Goal: Information Seeking & Learning: Check status

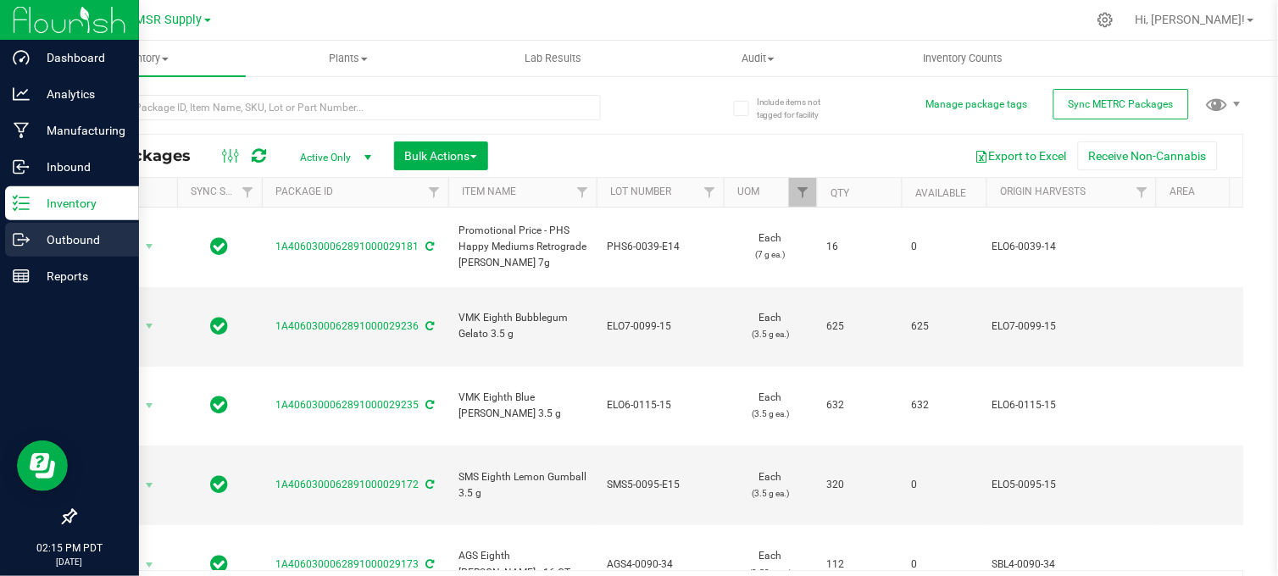
click at [28, 236] on icon at bounding box center [21, 239] width 17 height 17
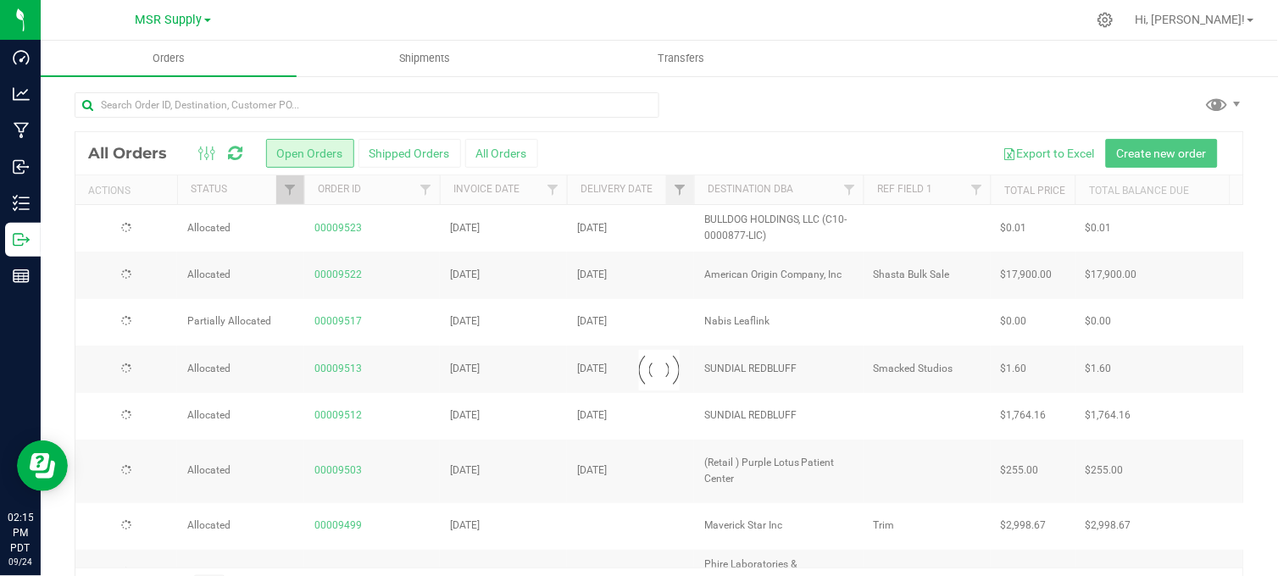
click at [861, 114] on div at bounding box center [660, 111] width 1170 height 39
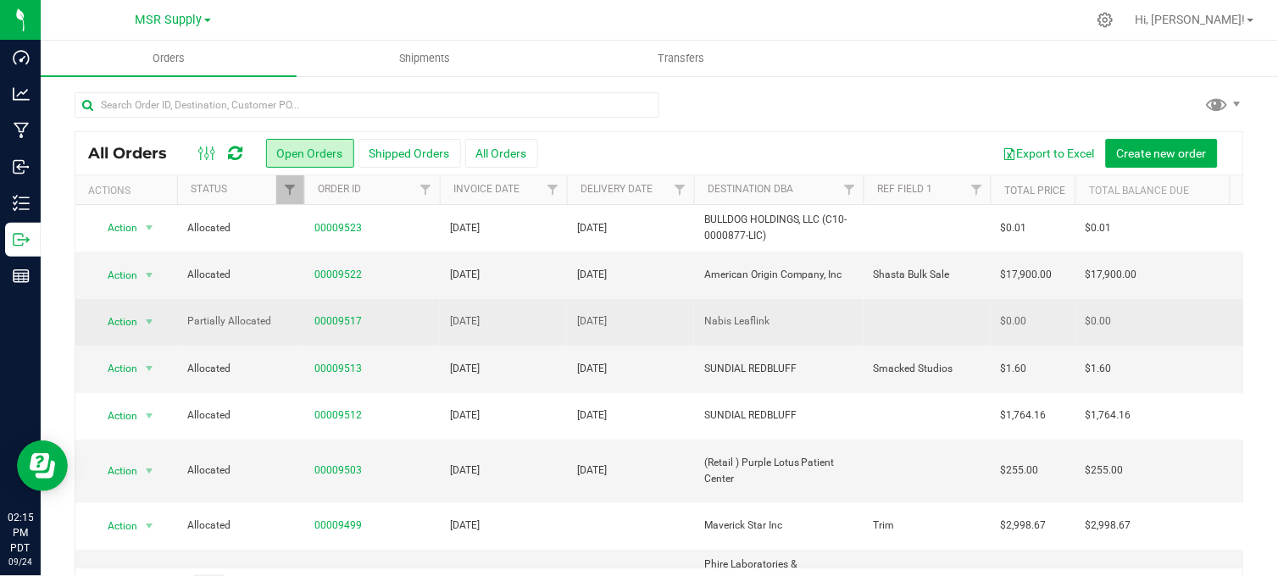
click at [331, 312] on td "00009517" at bounding box center [372, 322] width 136 height 47
click at [334, 325] on link "00009517" at bounding box center [337, 322] width 47 height 16
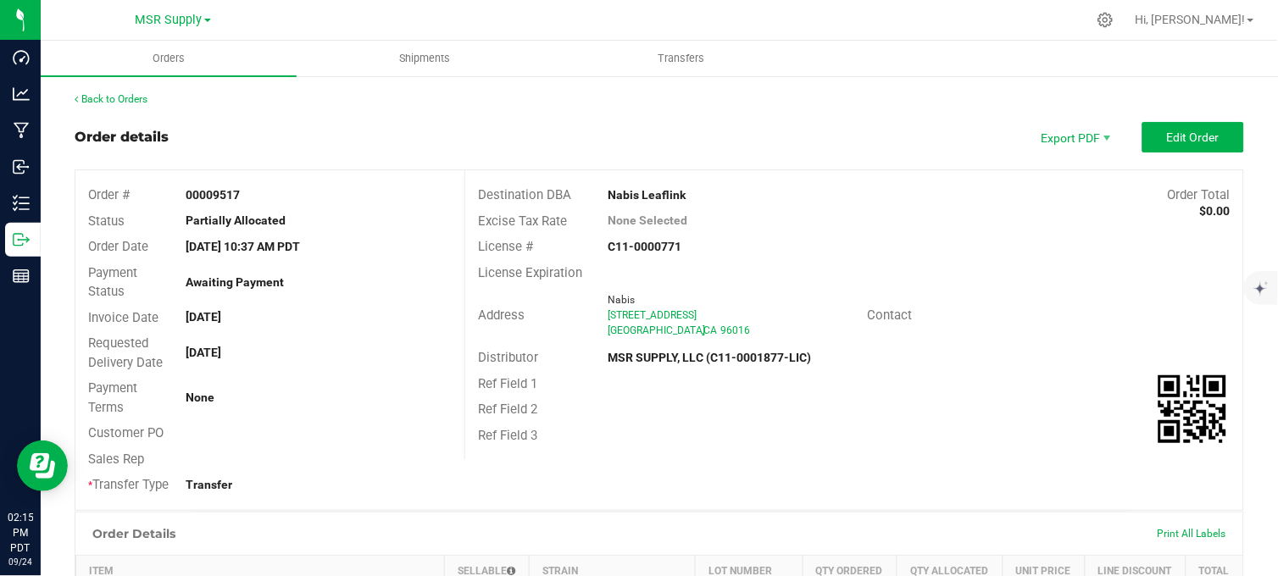
drag, startPoint x: 998, startPoint y: 79, endPoint x: 998, endPoint y: 100, distance: 21.2
click at [1174, 125] on button "Edit Order" at bounding box center [1193, 137] width 102 height 31
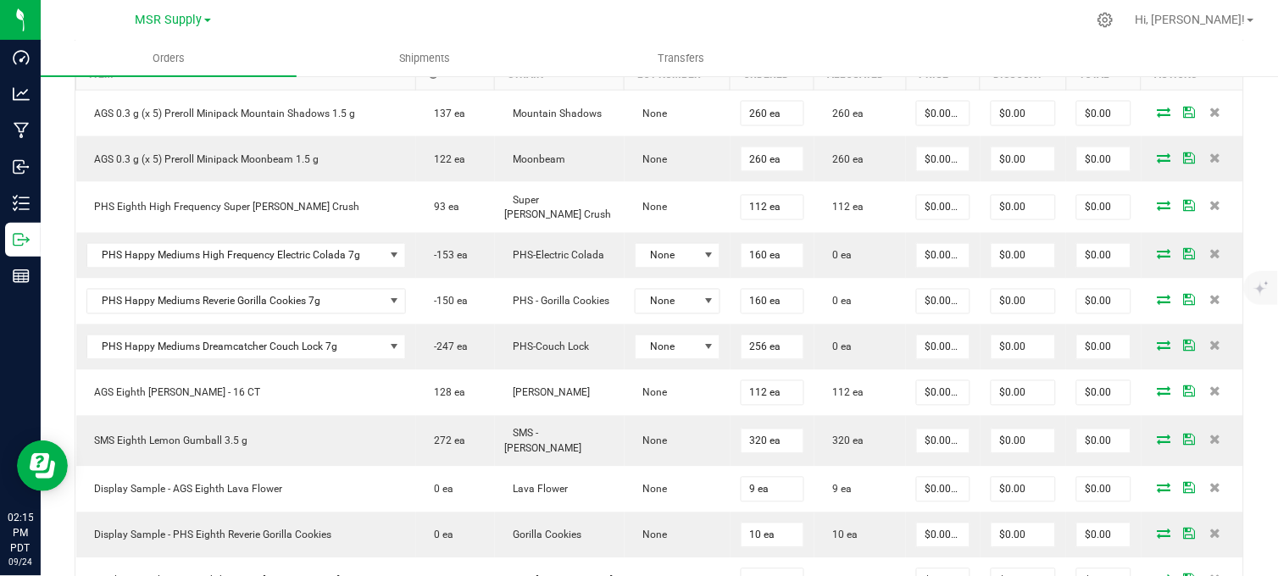
scroll to position [564, 0]
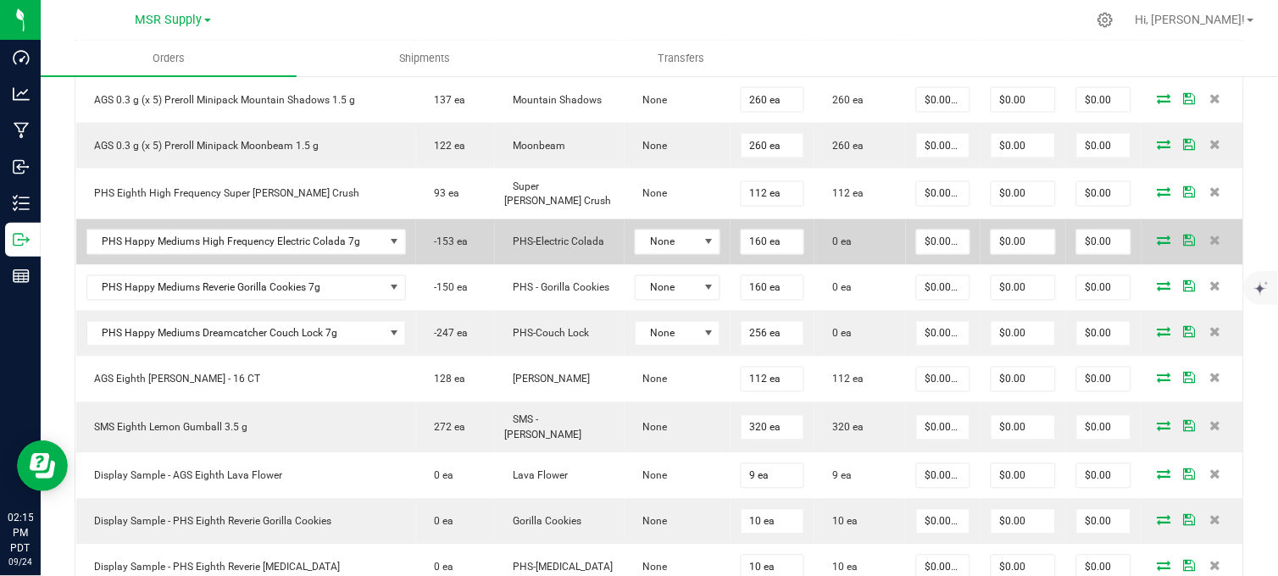
click at [1158, 246] on icon at bounding box center [1165, 241] width 14 height 10
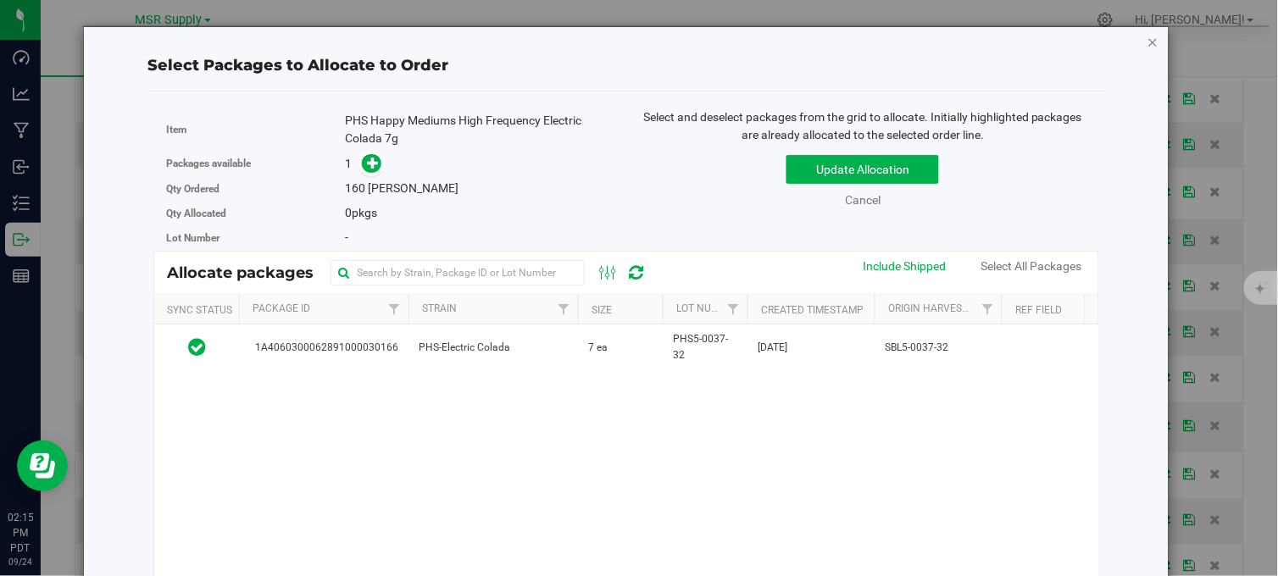
click at [1148, 38] on icon "button" at bounding box center [1154, 41] width 12 height 20
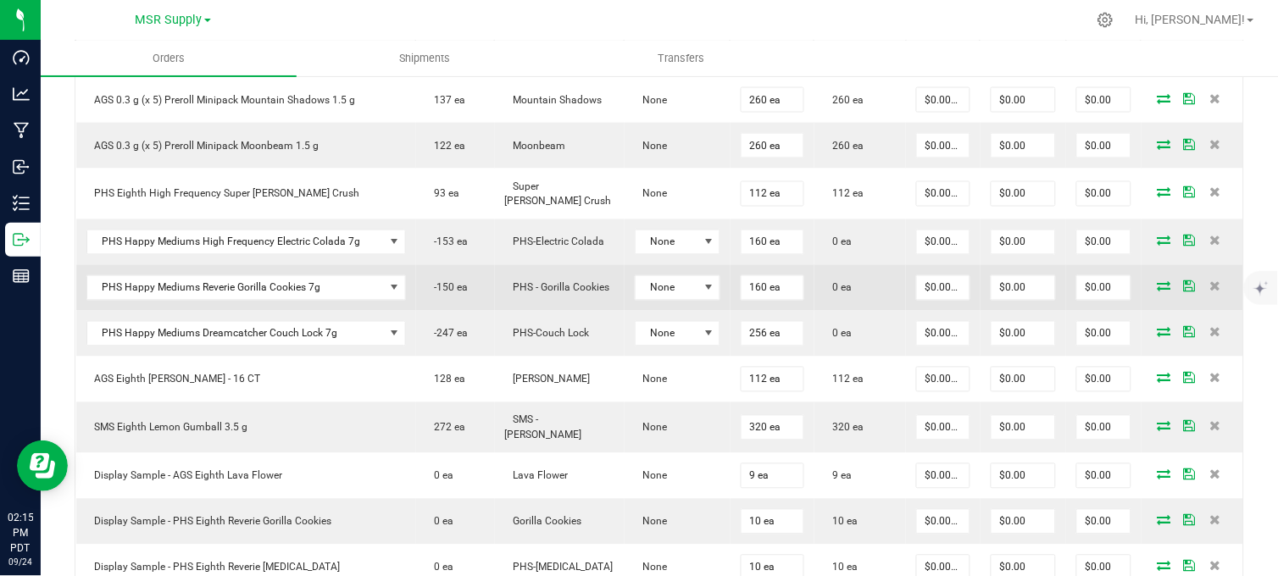
click at [1158, 292] on icon at bounding box center [1165, 286] width 14 height 10
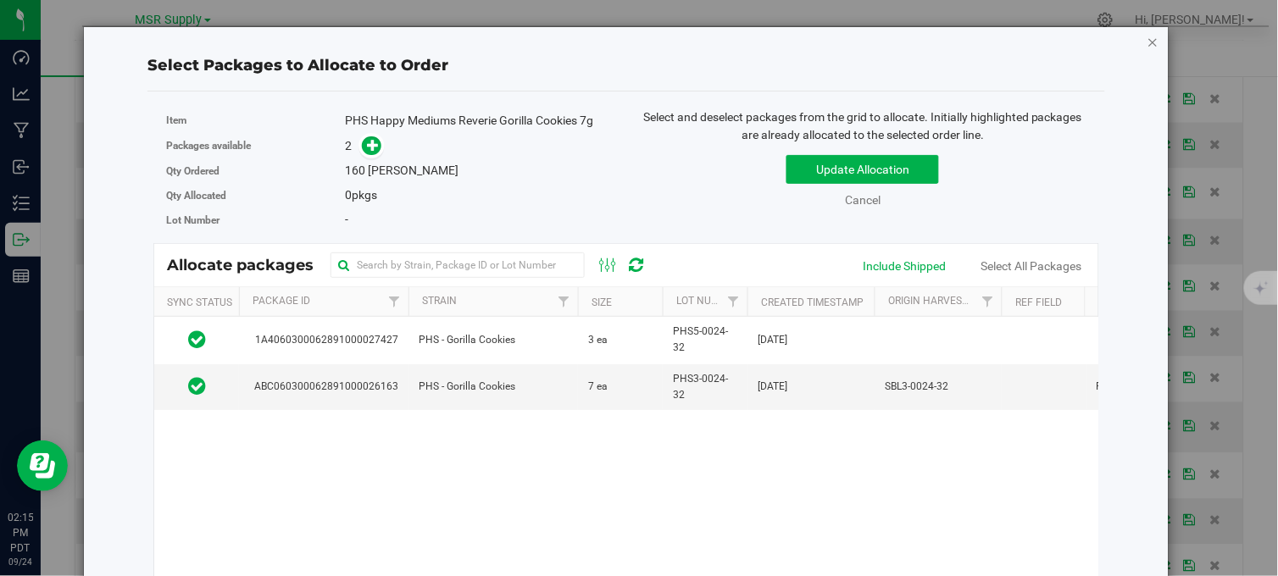
click at [1148, 39] on icon "button" at bounding box center [1154, 41] width 12 height 20
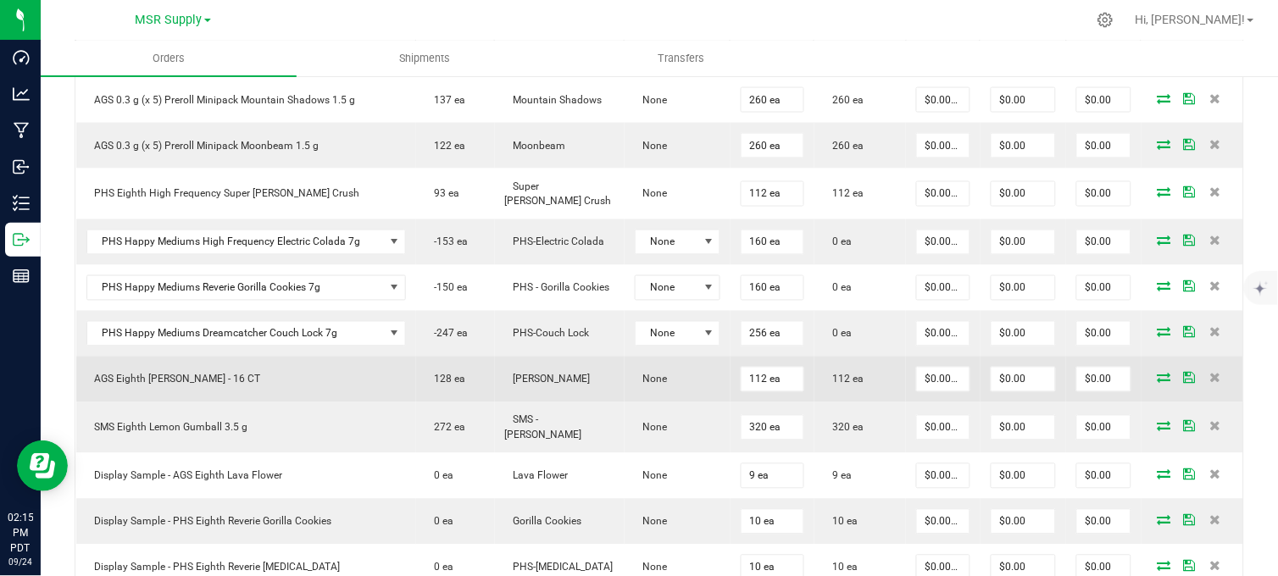
click at [1152, 383] on span at bounding box center [1164, 378] width 25 height 10
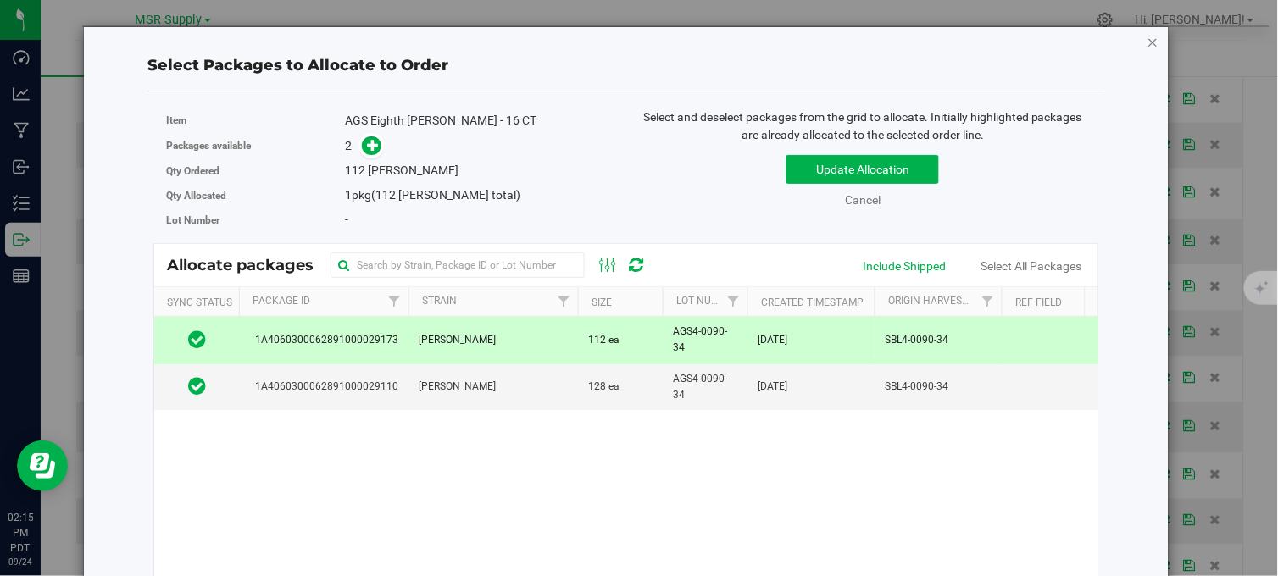
click at [1148, 41] on icon "button" at bounding box center [1154, 41] width 12 height 20
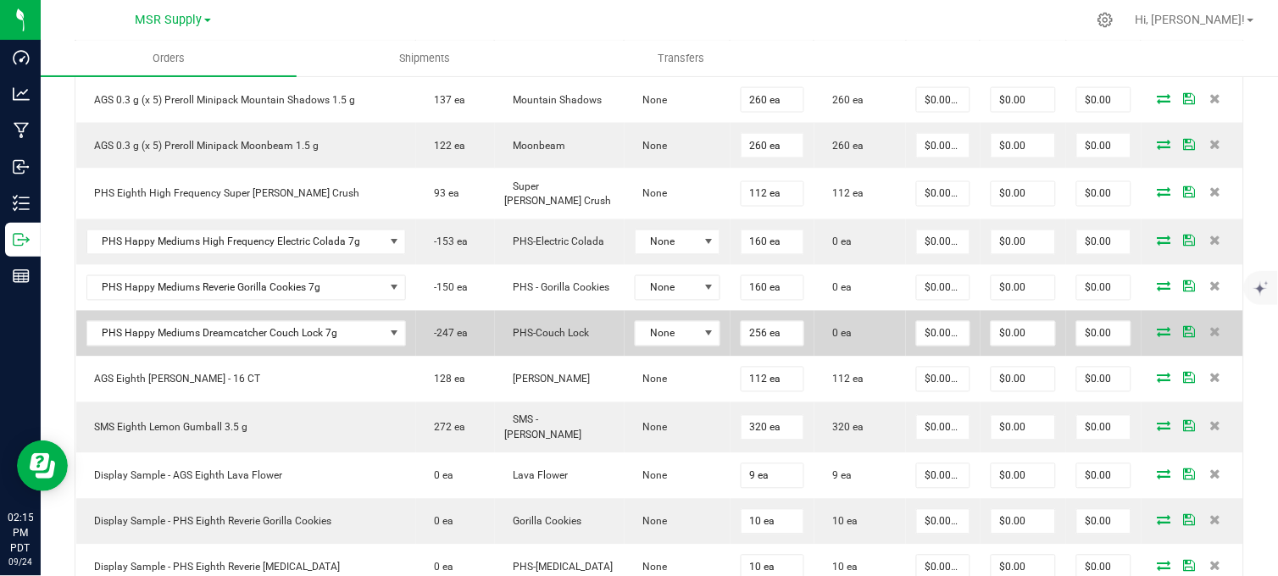
click at [1158, 337] on icon at bounding box center [1165, 332] width 14 height 10
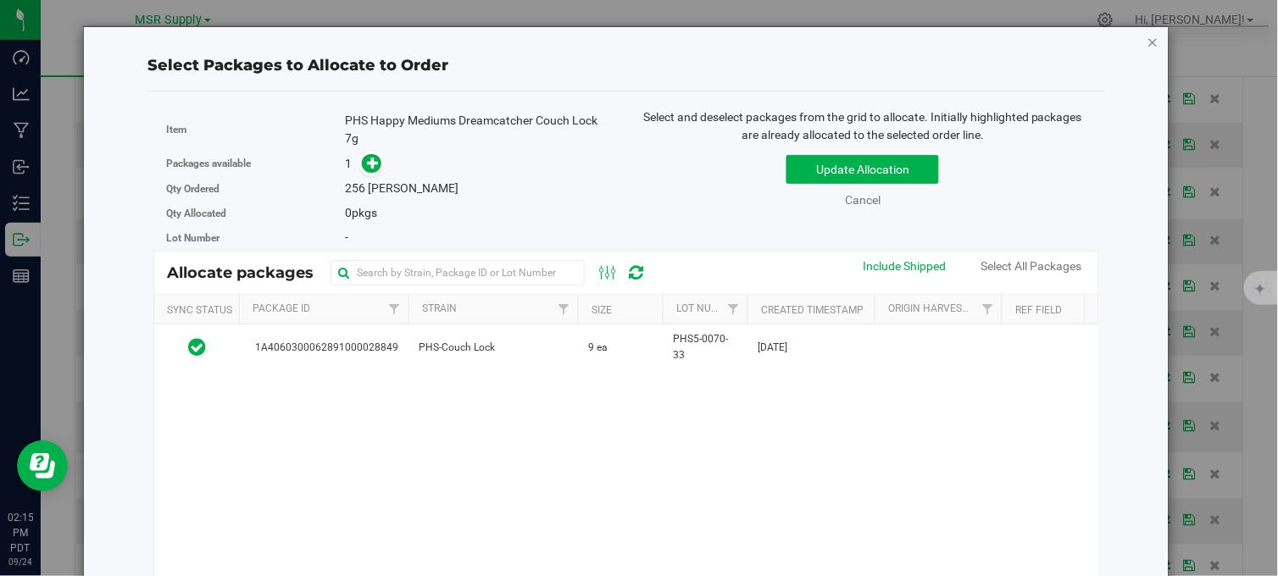
click at [1148, 42] on icon "button" at bounding box center [1154, 41] width 12 height 20
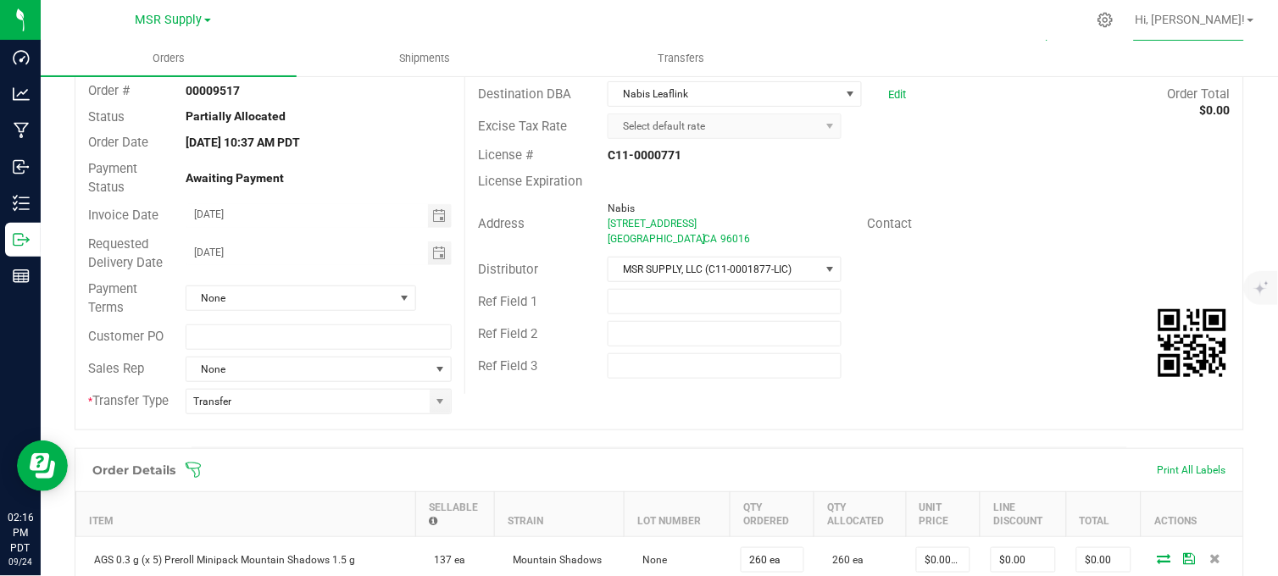
scroll to position [0, 0]
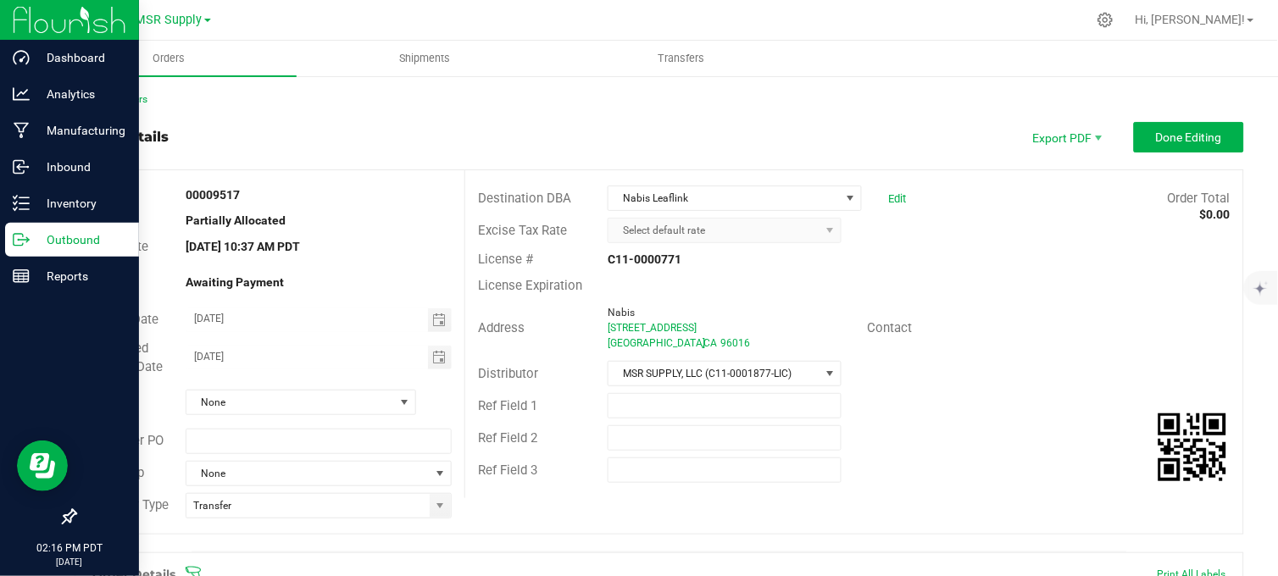
click at [43, 241] on p "Outbound" at bounding box center [81, 240] width 102 height 20
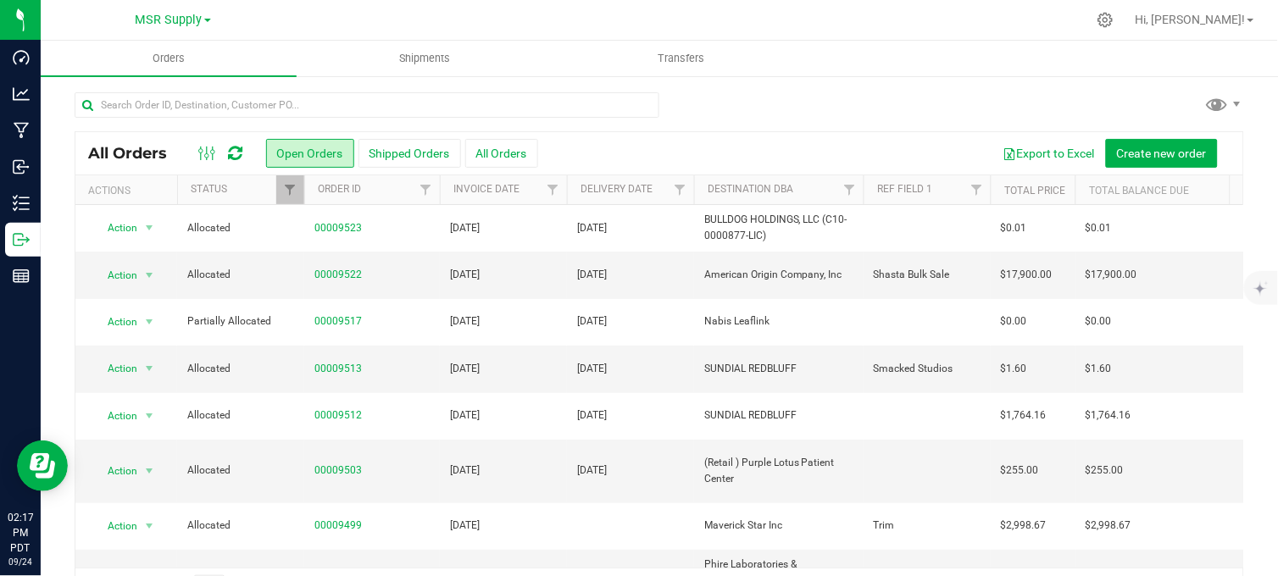
click at [777, 97] on div at bounding box center [660, 111] width 1170 height 39
click at [753, 97] on div at bounding box center [660, 111] width 1170 height 39
click at [353, 21] on div at bounding box center [694, 19] width 783 height 33
click at [692, 97] on div at bounding box center [660, 111] width 1170 height 39
click at [716, 90] on div "All Orders Open Orders Shipped Orders All Orders Export to Excel Create new ord…" at bounding box center [659, 351] width 1237 height 552
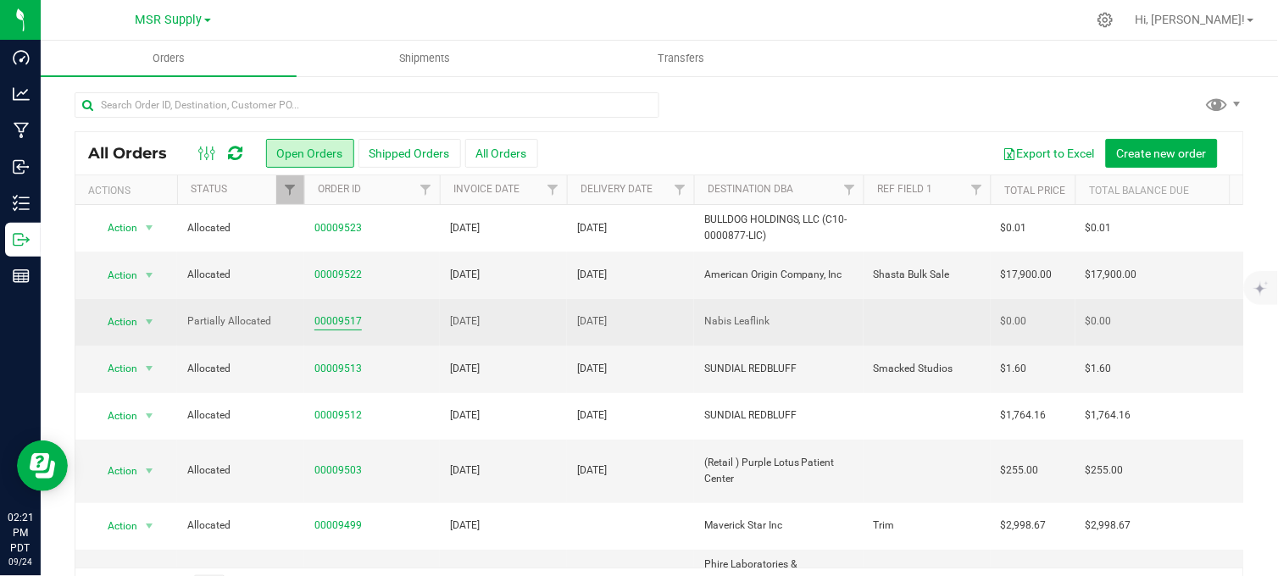
click at [337, 320] on link "00009517" at bounding box center [337, 322] width 47 height 16
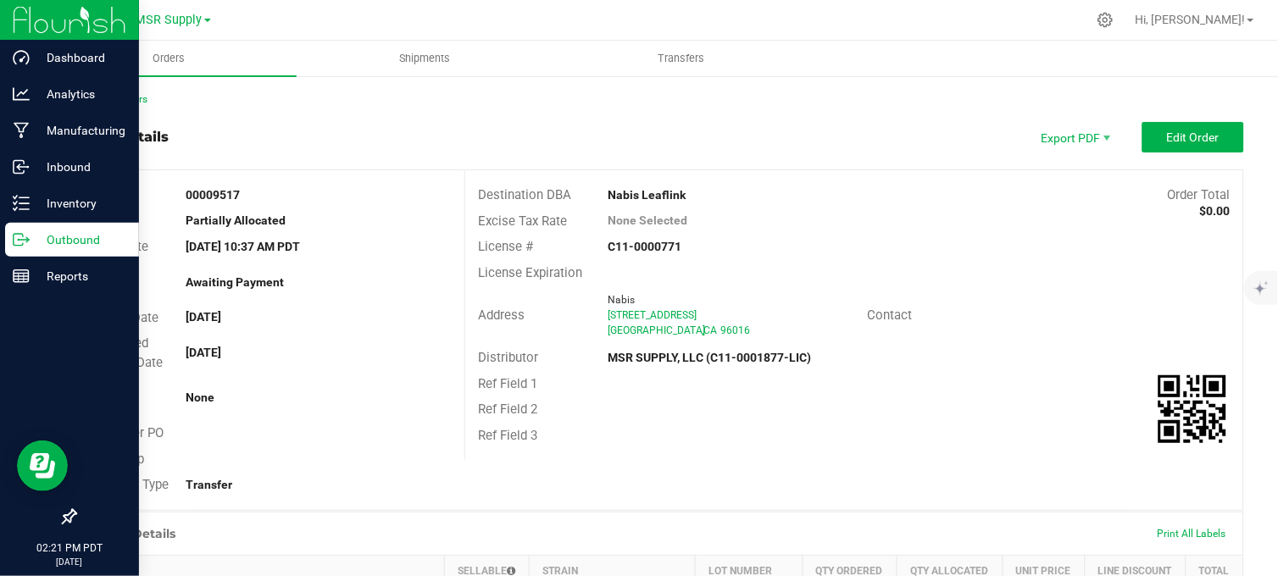
drag, startPoint x: 19, startPoint y: 238, endPoint x: 114, endPoint y: 254, distance: 97.1
click at [19, 238] on icon at bounding box center [21, 239] width 17 height 17
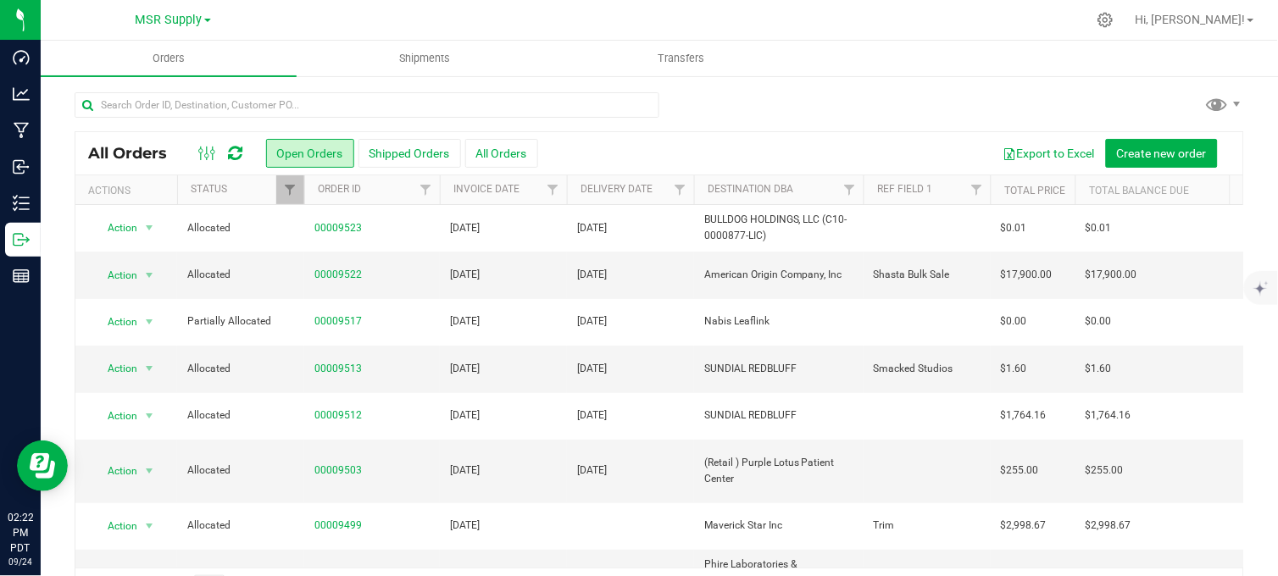
click at [351, 12] on div at bounding box center [694, 19] width 783 height 33
click at [705, 125] on div at bounding box center [660, 111] width 1170 height 39
drag, startPoint x: 742, startPoint y: 103, endPoint x: 755, endPoint y: 86, distance: 21.2
click at [744, 97] on div at bounding box center [660, 111] width 1170 height 39
click at [1002, 90] on div "All Orders Open Orders Shipped Orders All Orders Export to Excel Create new ord…" at bounding box center [659, 351] width 1237 height 552
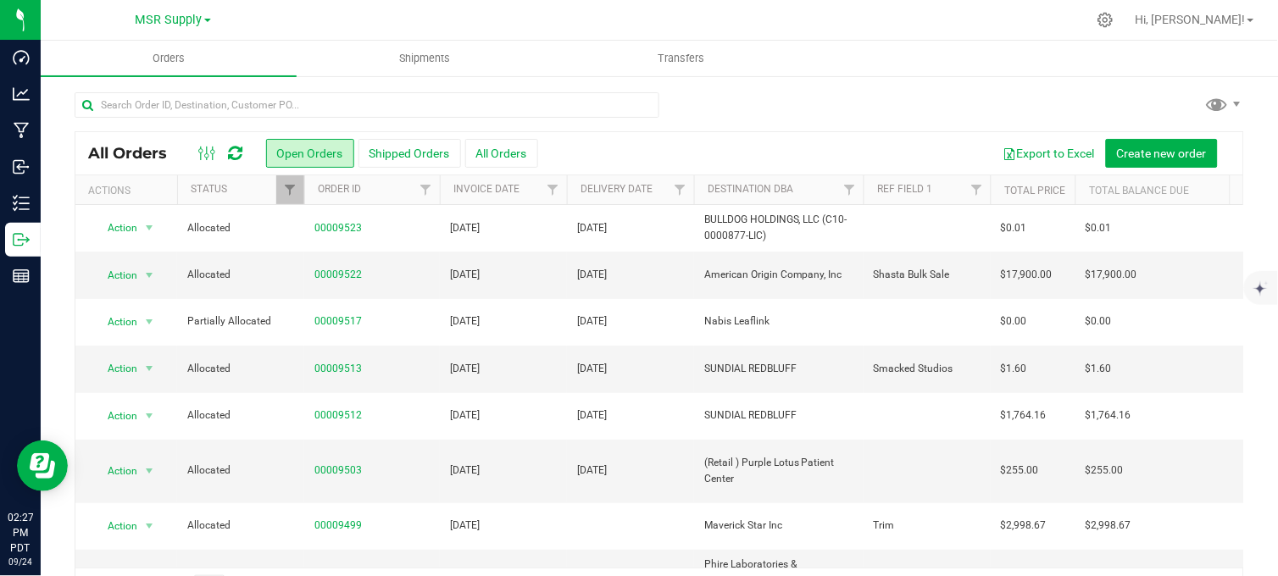
drag, startPoint x: 953, startPoint y: 96, endPoint x: 949, endPoint y: 80, distance: 16.5
click at [953, 95] on div at bounding box center [660, 111] width 1170 height 39
click at [307, 18] on div at bounding box center [694, 19] width 783 height 33
click at [708, 86] on div "All Orders Open Orders Shipped Orders All Orders Export to Excel Create new ord…" at bounding box center [659, 351] width 1237 height 552
drag, startPoint x: 354, startPoint y: 11, endPoint x: 383, endPoint y: 6, distance: 29.3
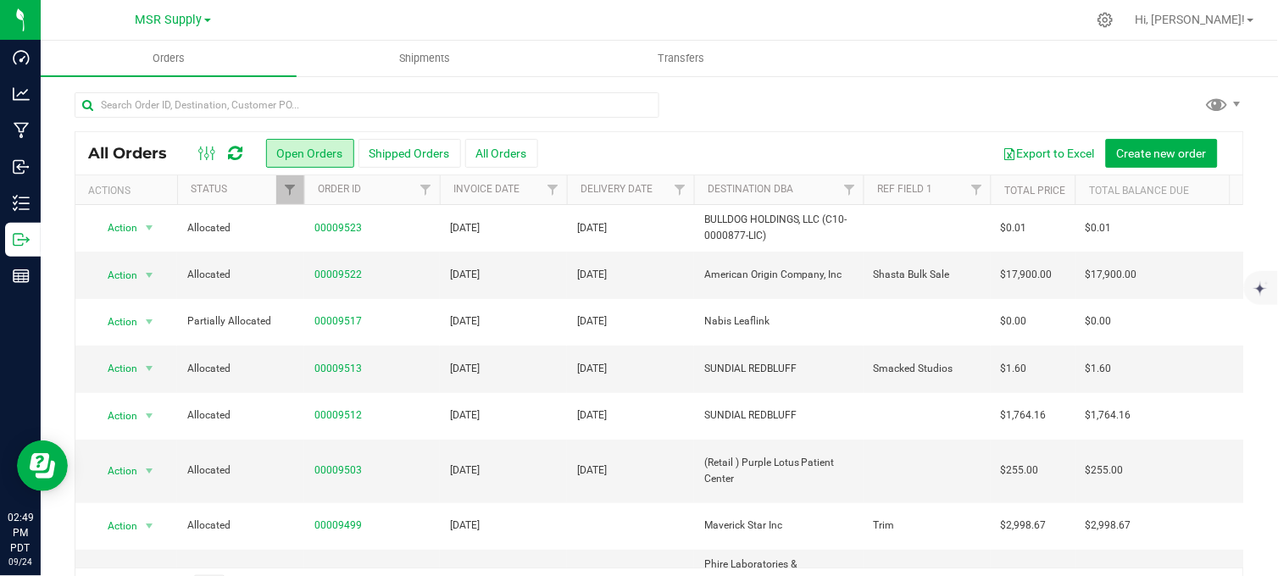
click at [354, 10] on div at bounding box center [694, 19] width 783 height 33
click at [748, 93] on div at bounding box center [660, 111] width 1170 height 39
click at [770, 116] on div at bounding box center [660, 111] width 1170 height 39
drag, startPoint x: 781, startPoint y: 111, endPoint x: 788, endPoint y: 120, distance: 11.4
click at [780, 111] on div at bounding box center [660, 111] width 1170 height 39
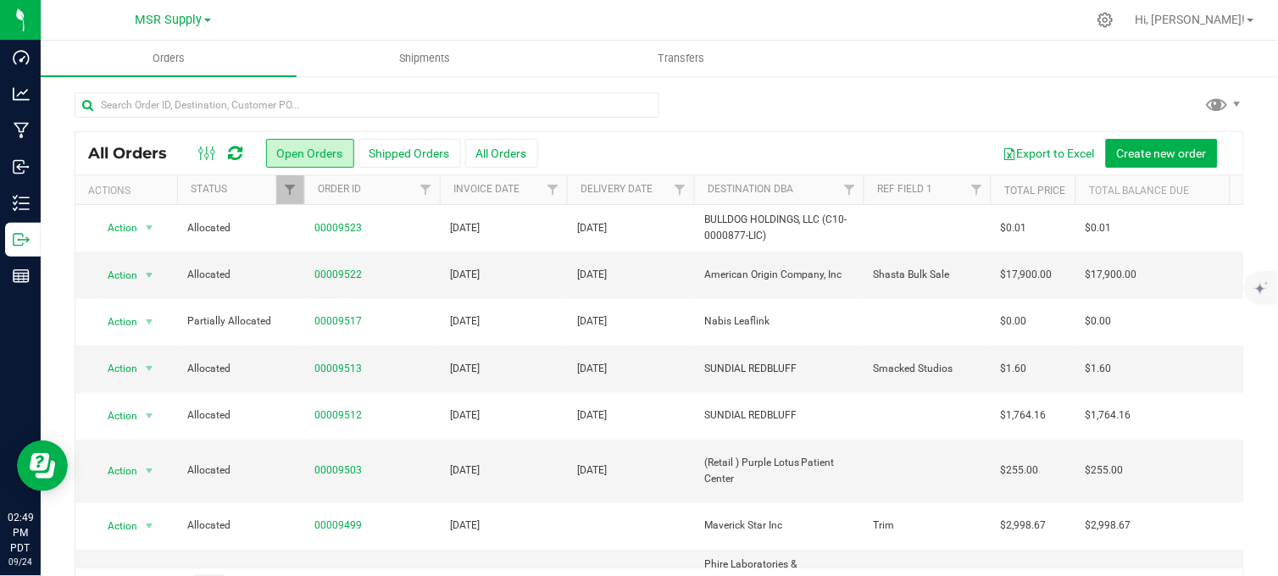
click at [748, 107] on div at bounding box center [660, 111] width 1170 height 39
click at [347, 27] on div at bounding box center [694, 19] width 783 height 33
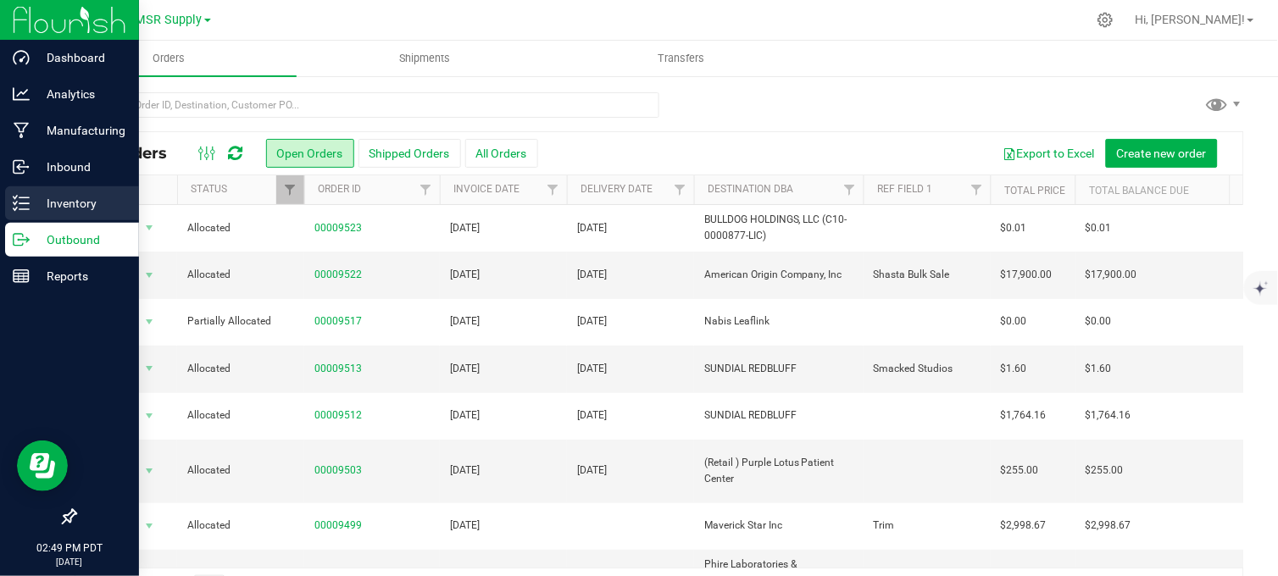
click at [34, 203] on p "Inventory" at bounding box center [81, 203] width 102 height 20
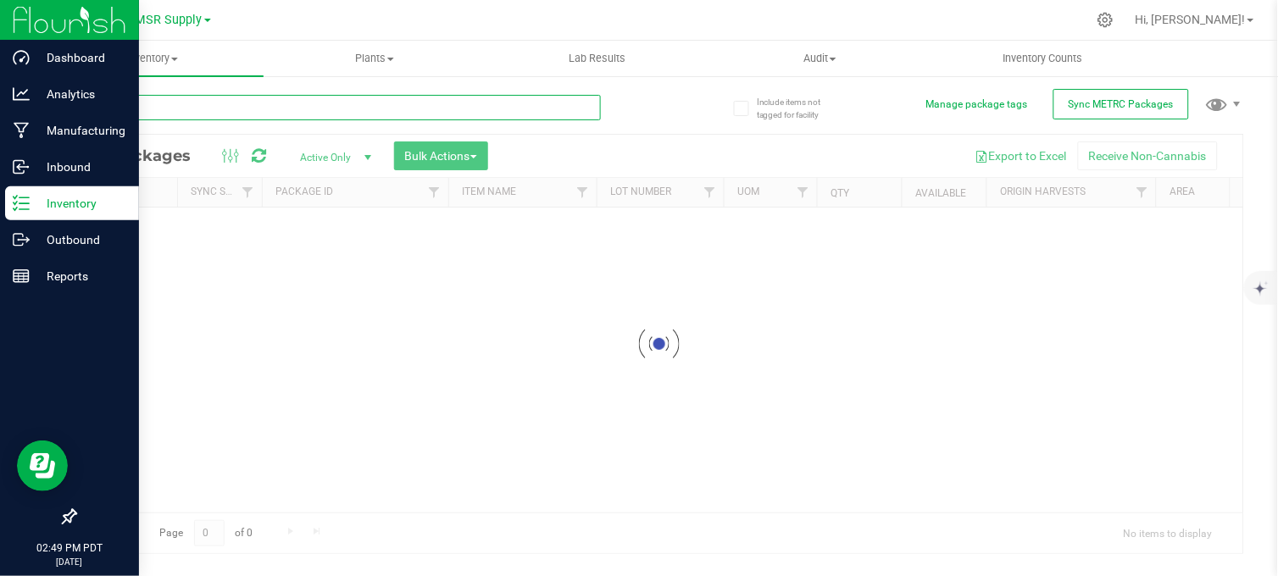
click at [292, 102] on input "text" at bounding box center [338, 107] width 526 height 25
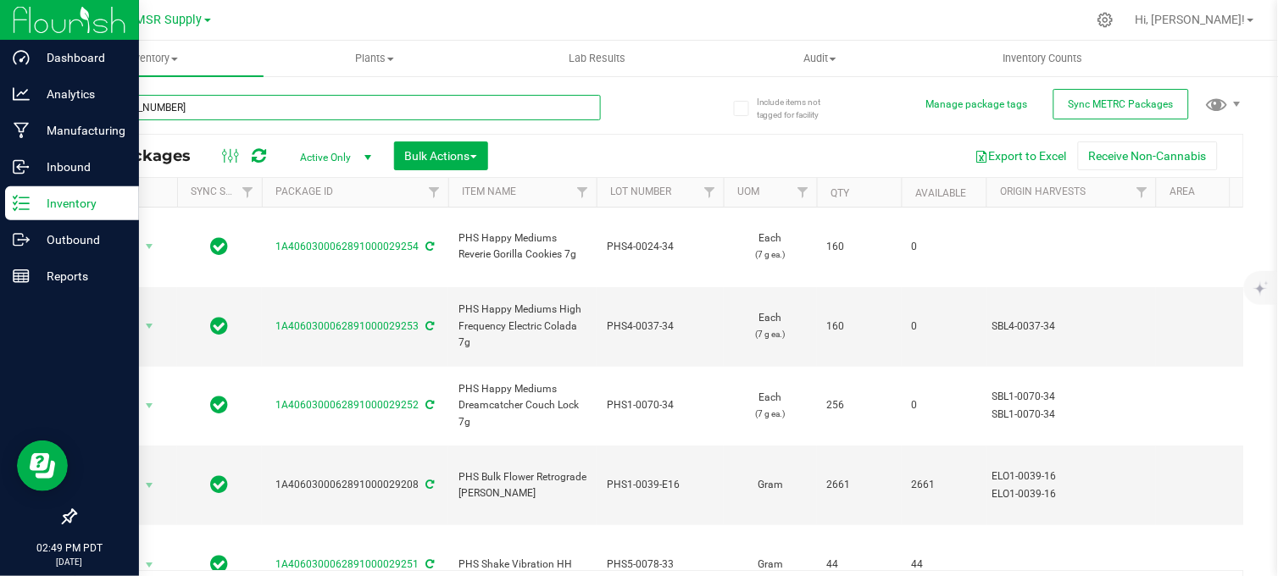
type input "[PHONE_NUMBER]"
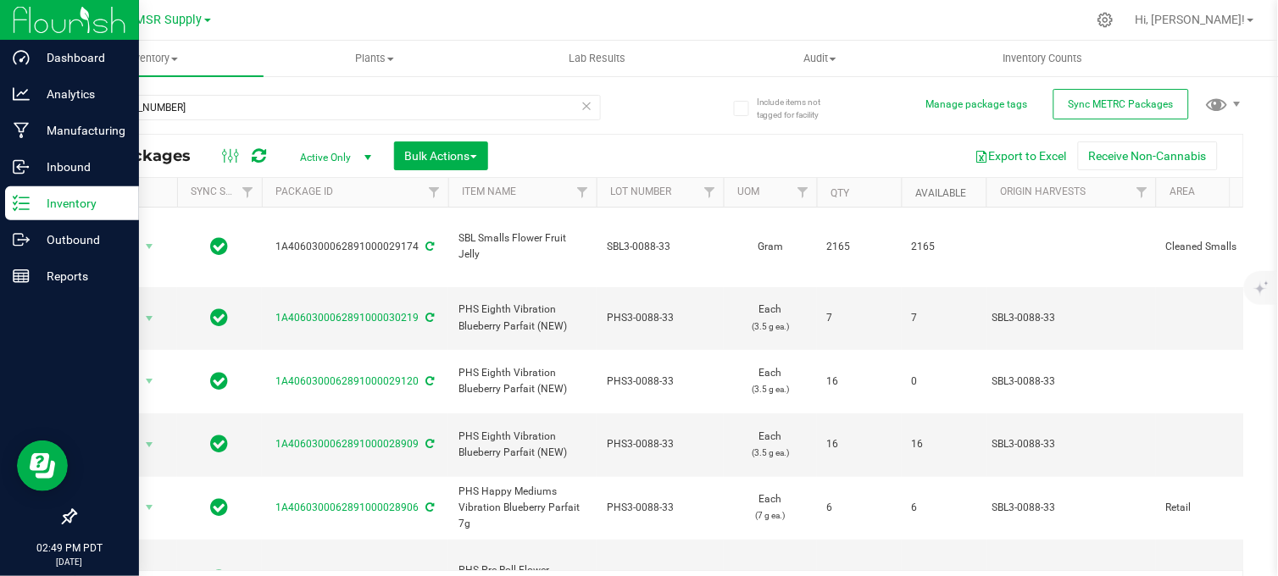
click at [941, 191] on link "Available" at bounding box center [940, 193] width 51 height 12
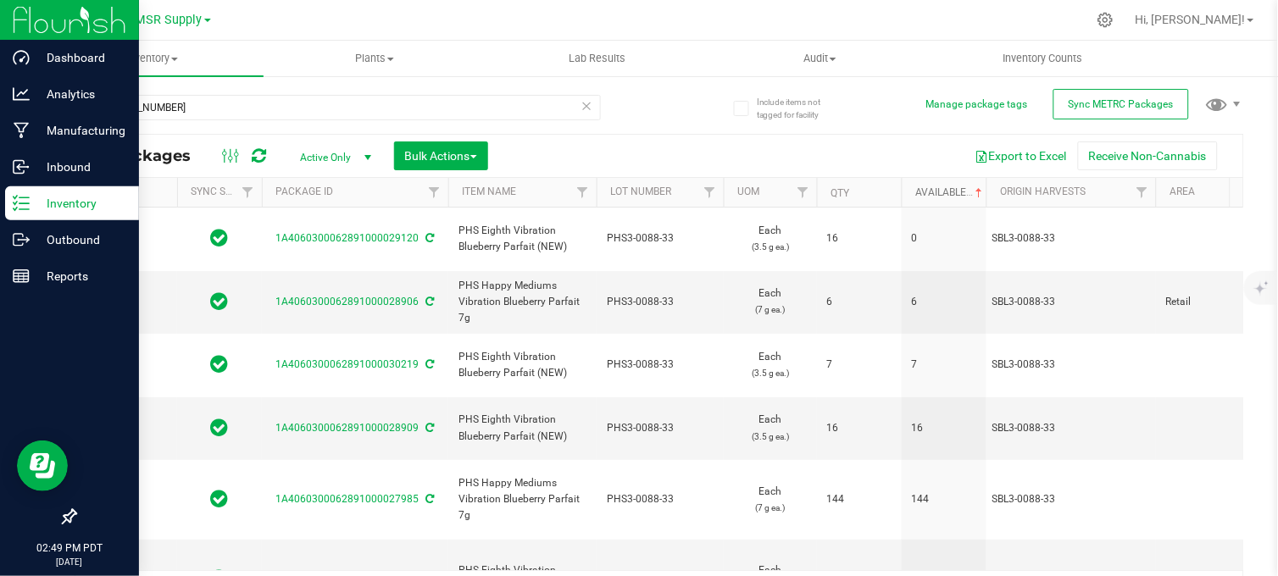
click at [941, 191] on link "Available" at bounding box center [950, 192] width 70 height 12
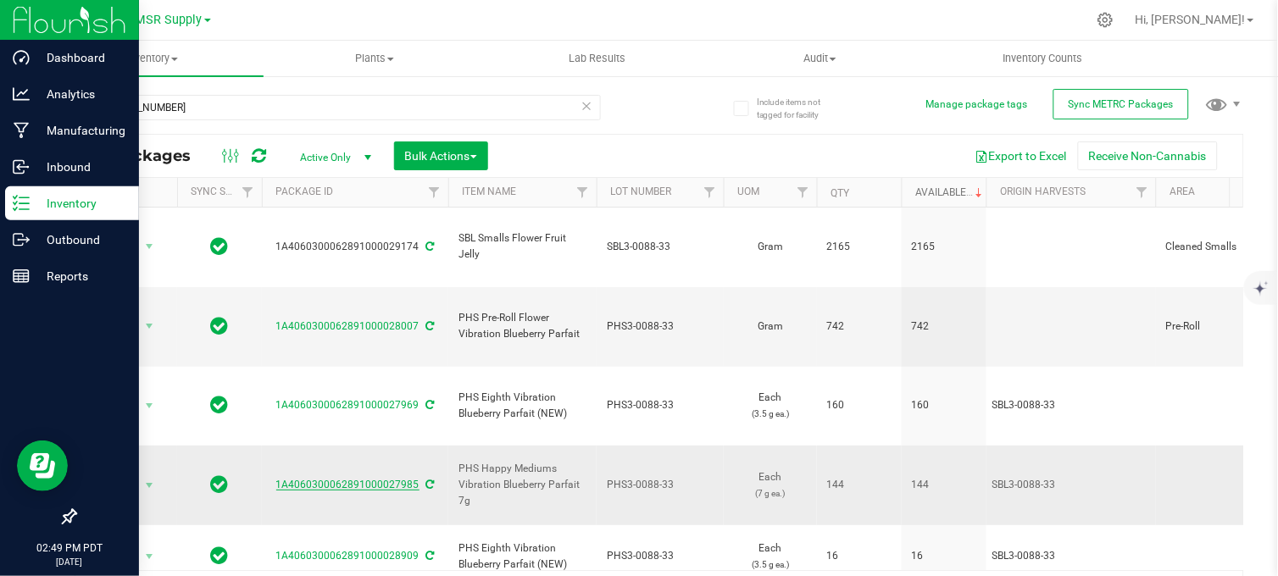
scroll to position [58, 0]
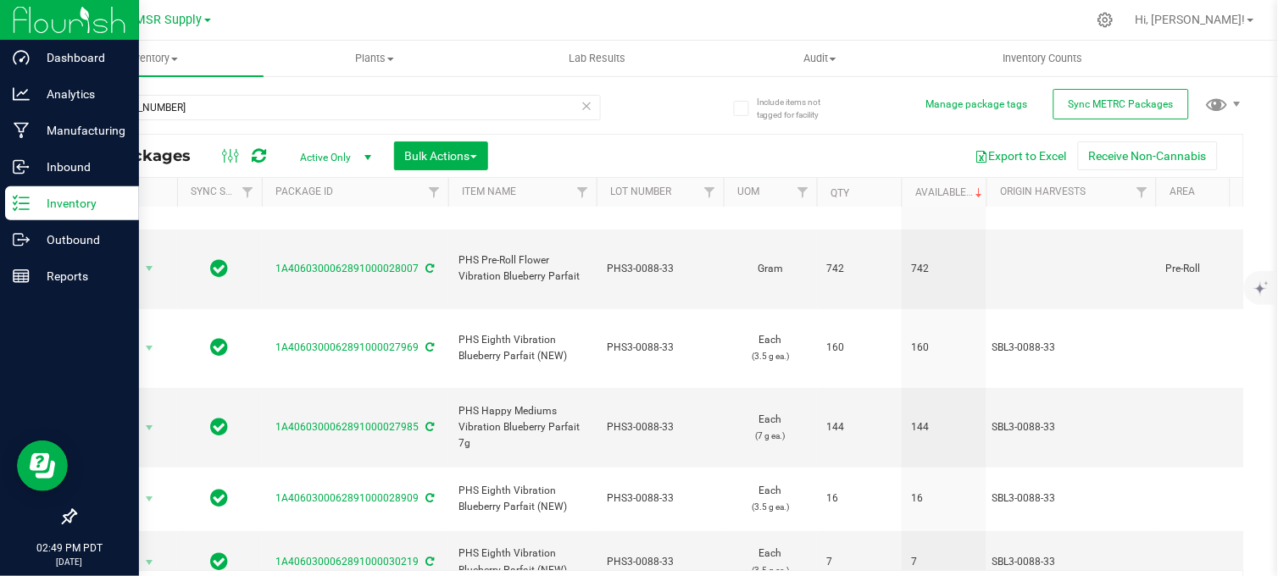
click at [631, 97] on div "[PHONE_NUMBER]" at bounding box center [367, 107] width 585 height 54
click at [310, 19] on div at bounding box center [694, 19] width 783 height 33
click at [492, 0] on nav "MSR Supply MSR Supply Nabis Hi, [PERSON_NAME]!" at bounding box center [659, 20] width 1237 height 41
click at [557, 20] on div at bounding box center [694, 19] width 783 height 33
click at [373, 21] on div at bounding box center [694, 19] width 783 height 33
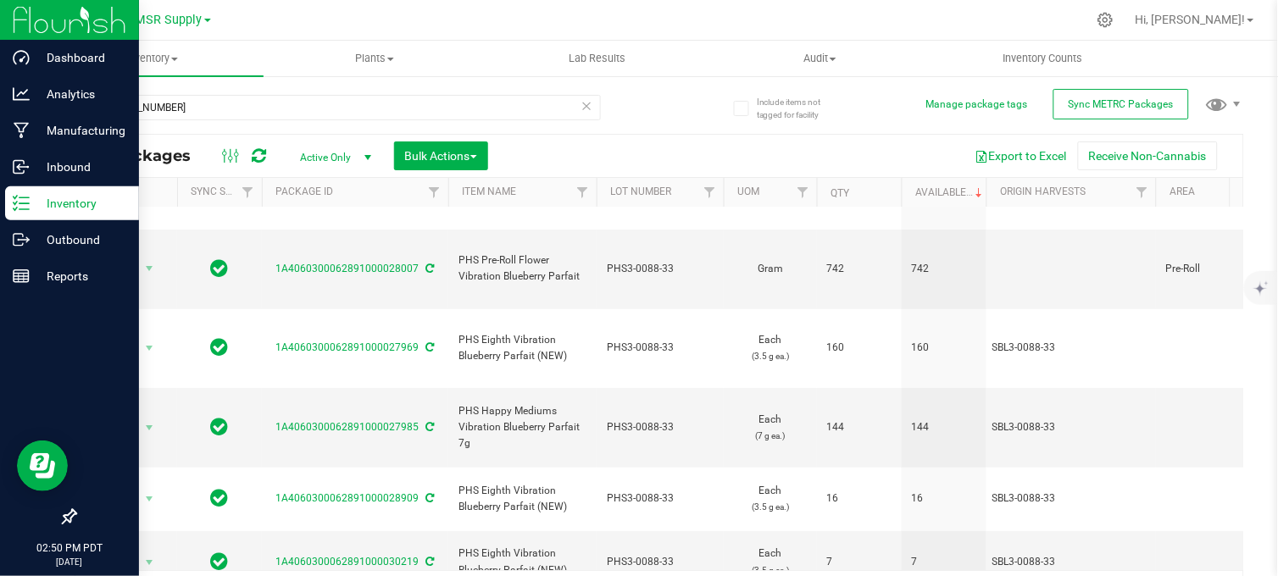
click at [681, 104] on div "[PHONE_NUMBER] All Packages Active Only Active Only Lab Samples Locked All Exte…" at bounding box center [660, 345] width 1170 height 533
click at [661, 111] on div "[PHONE_NUMBER] All Packages Active Only Active Only Lab Samples Locked All Exte…" at bounding box center [660, 345] width 1170 height 533
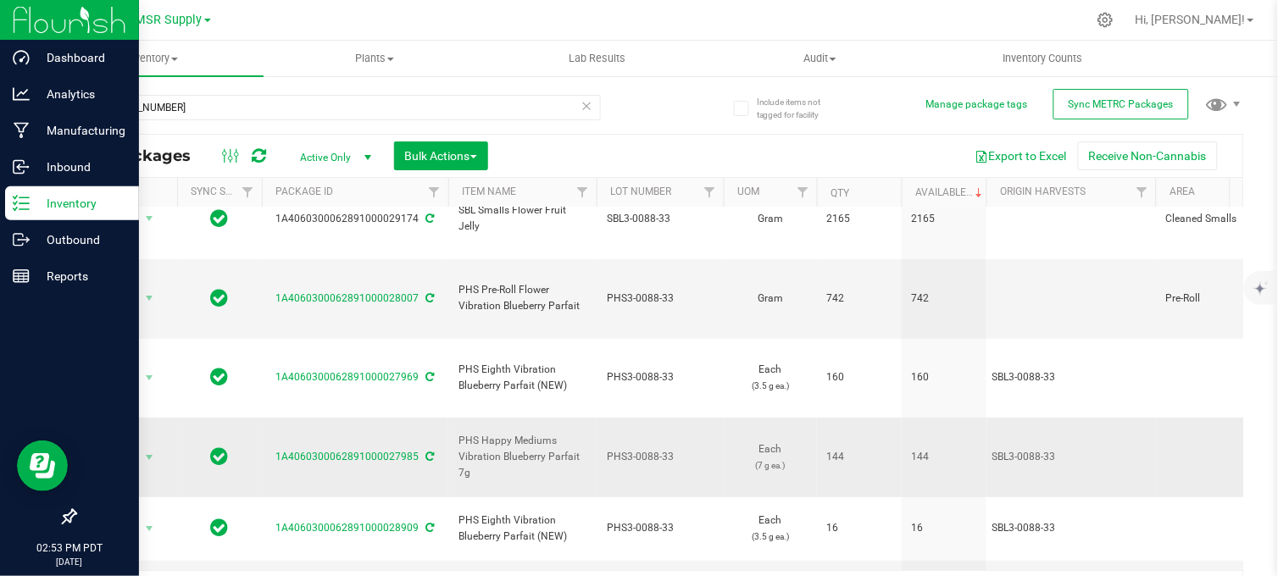
scroll to position [0, 0]
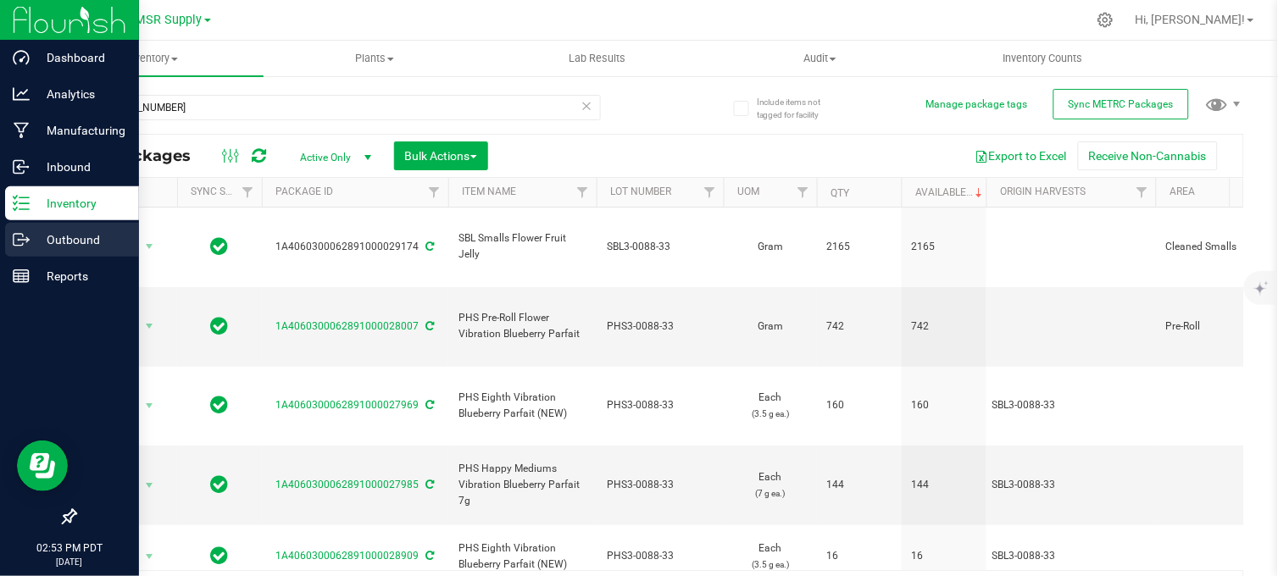
drag, startPoint x: 23, startPoint y: 232, endPoint x: 53, endPoint y: 237, distance: 30.1
click at [23, 232] on icon at bounding box center [21, 239] width 17 height 17
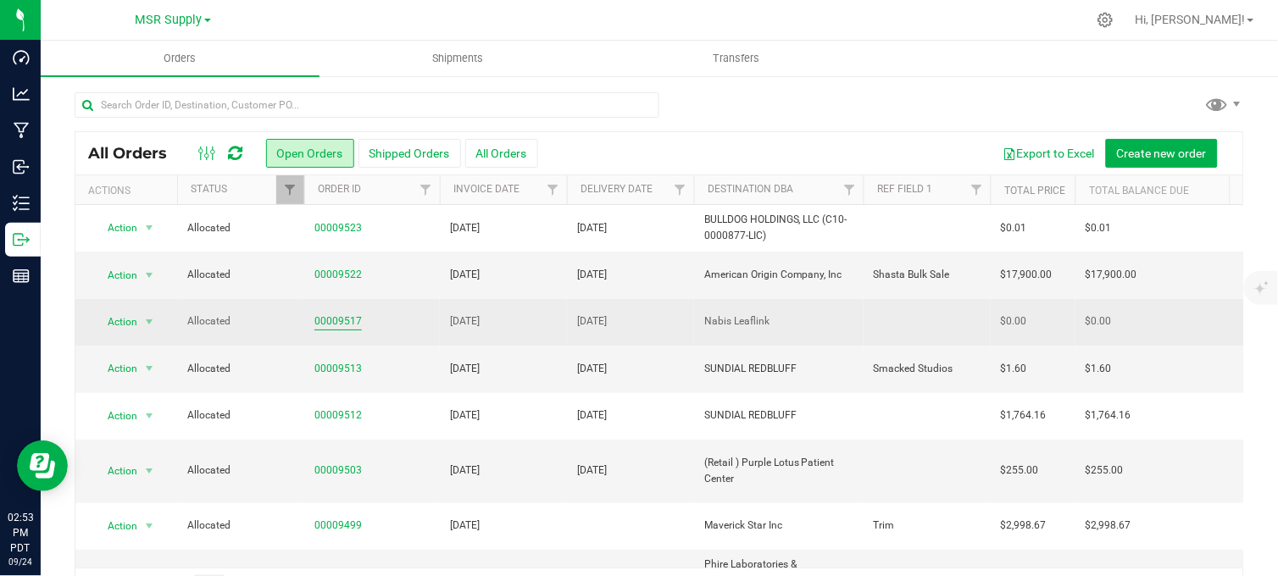
click at [329, 319] on link "00009517" at bounding box center [337, 322] width 47 height 16
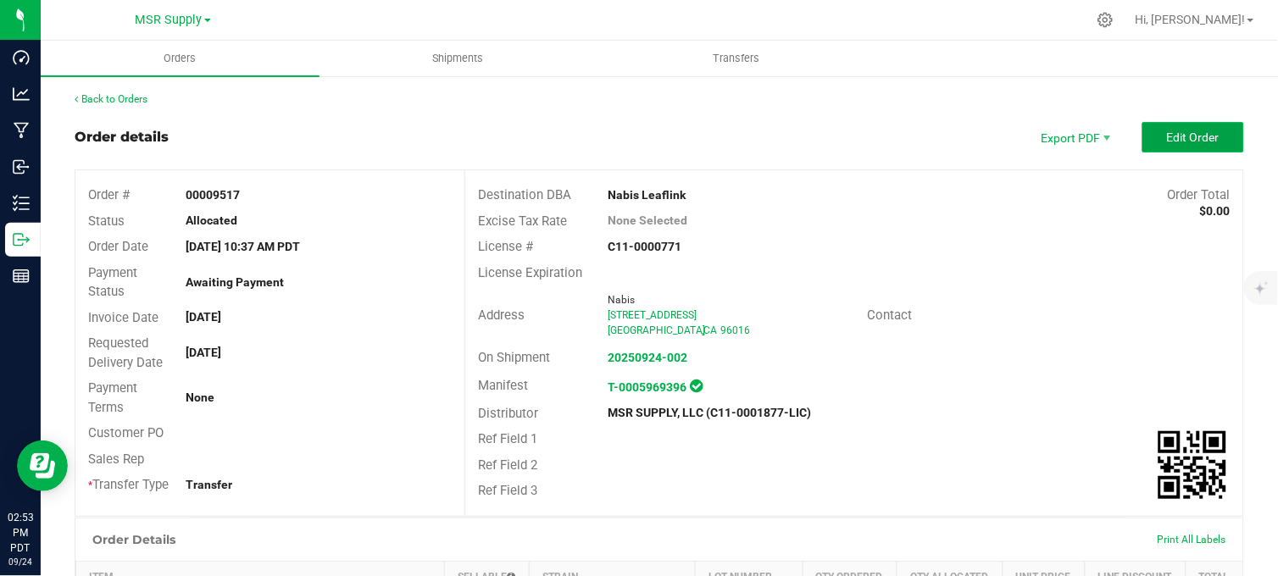
click at [1170, 134] on span "Edit Order" at bounding box center [1193, 138] width 53 height 14
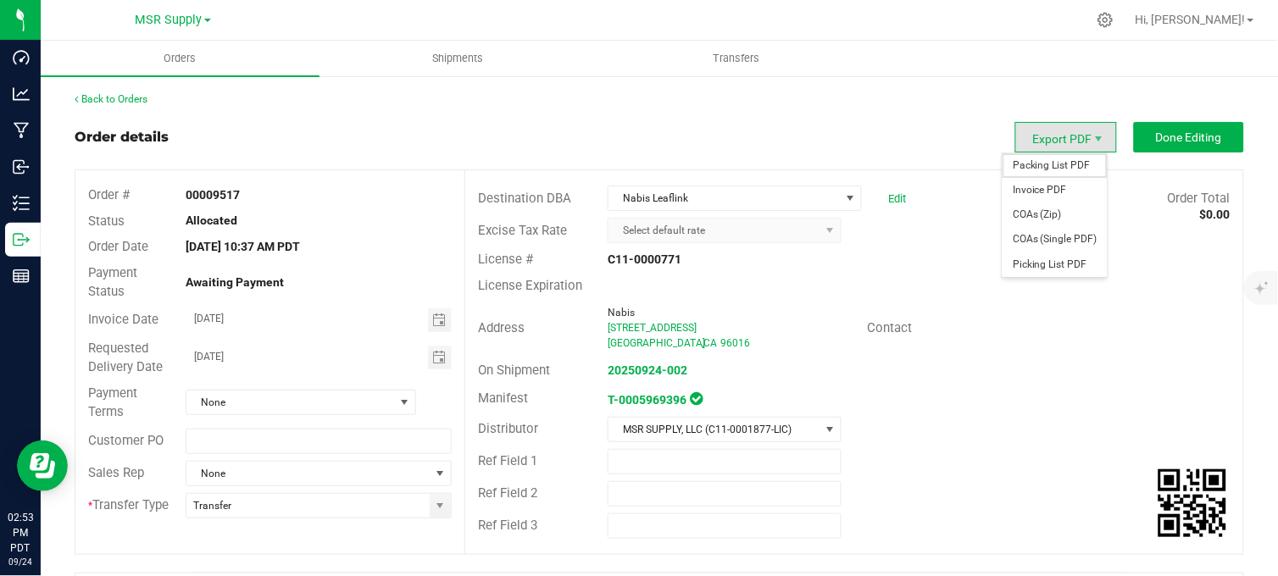
drag, startPoint x: 1049, startPoint y: 167, endPoint x: 887, endPoint y: 192, distance: 164.6
click at [1048, 167] on span "Packing List PDF" at bounding box center [1055, 165] width 105 height 25
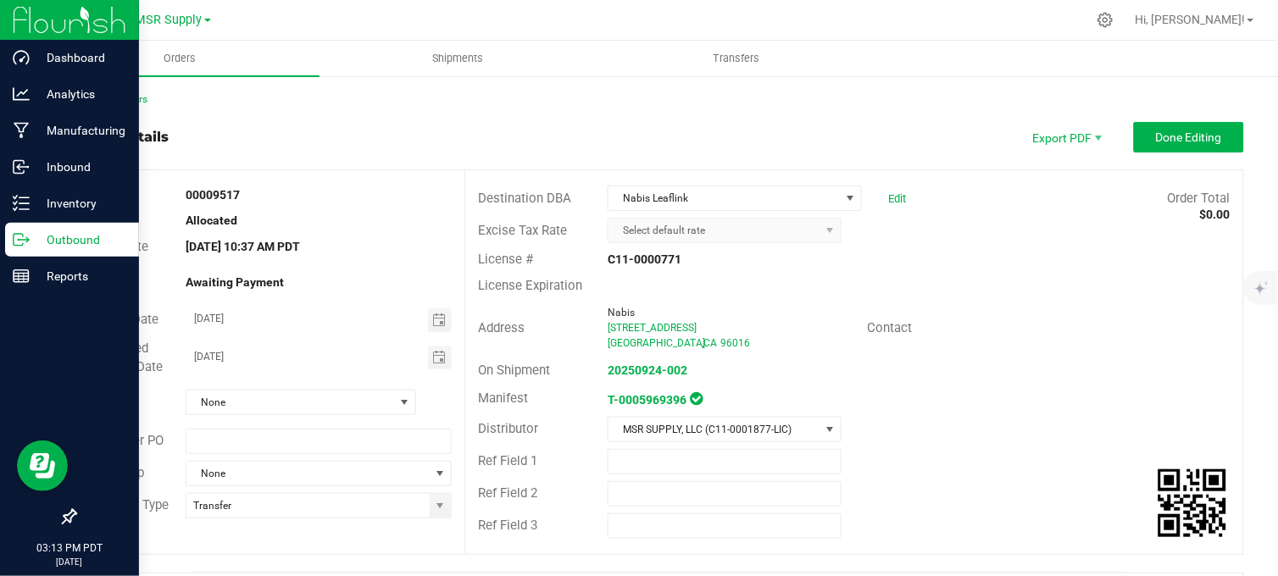
click at [30, 244] on p "Outbound" at bounding box center [81, 240] width 102 height 20
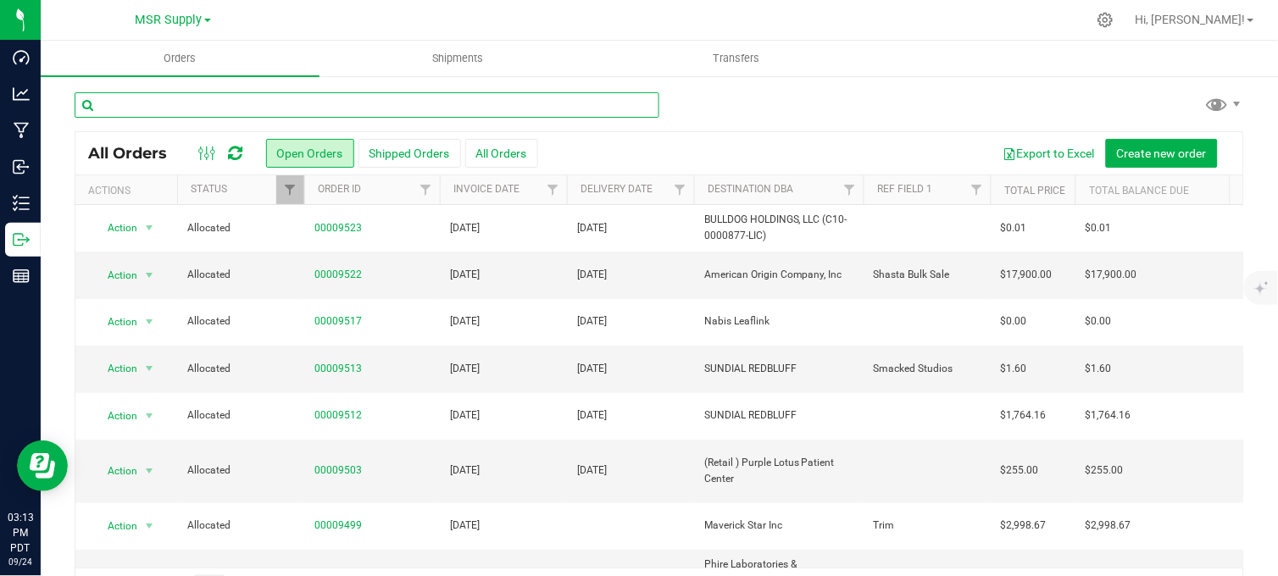
click at [294, 102] on input "text" at bounding box center [367, 104] width 585 height 25
type input "8872"
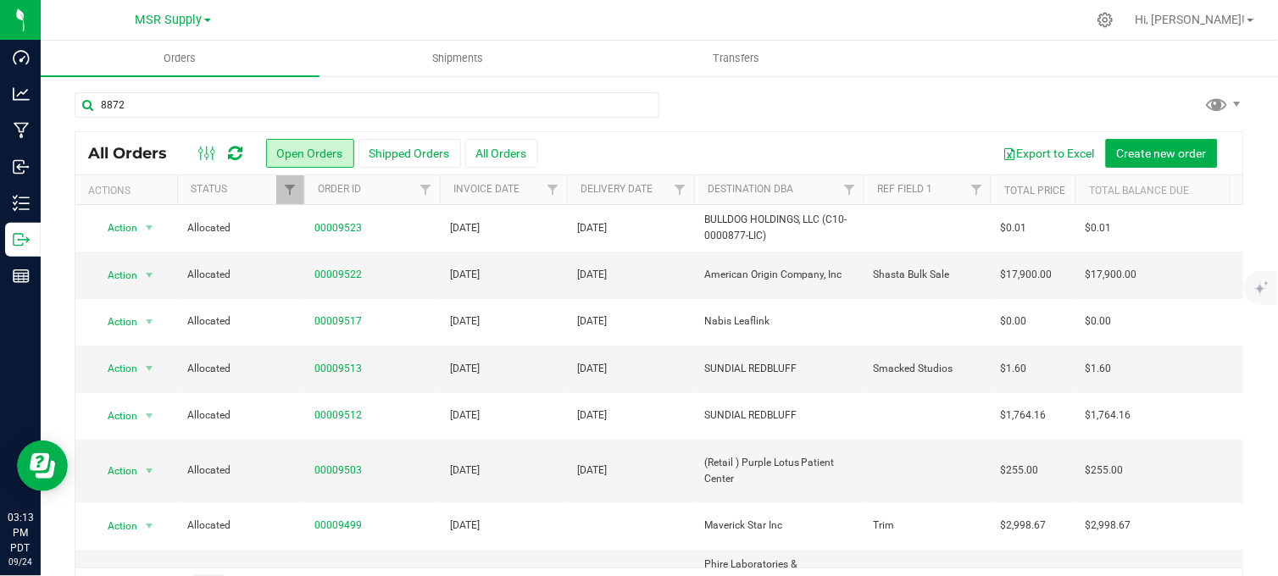
click at [750, 103] on div "Orders Shipments Transfers 8872 All Orders Open Orders Shipped Orders" at bounding box center [659, 309] width 1237 height 536
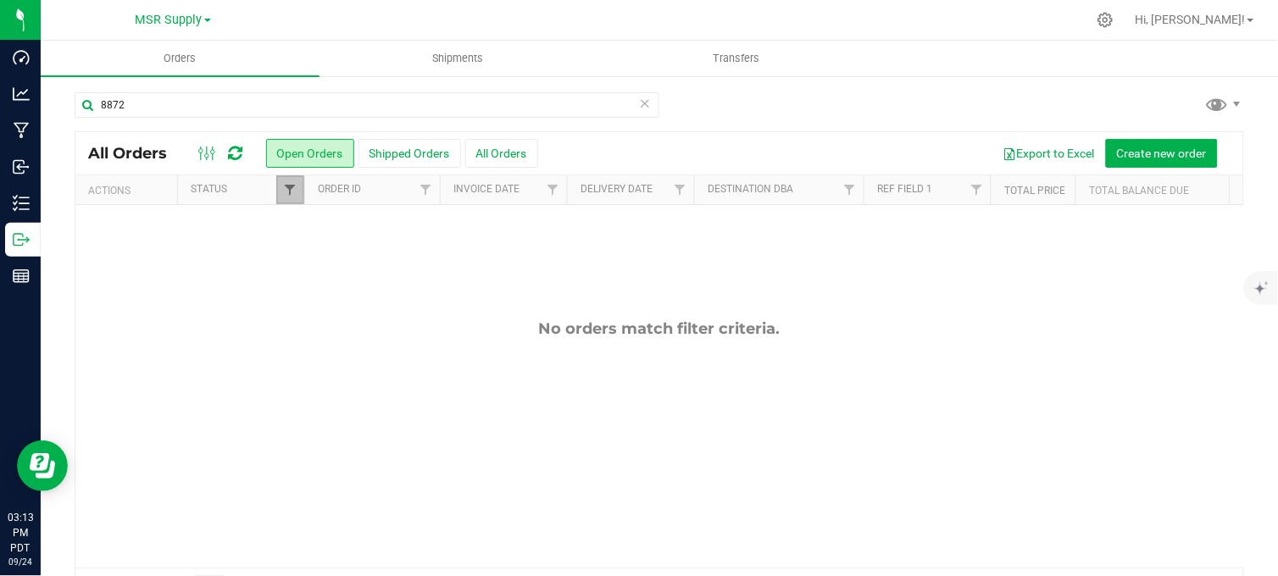
click at [286, 188] on span "Filter" at bounding box center [290, 190] width 14 height 14
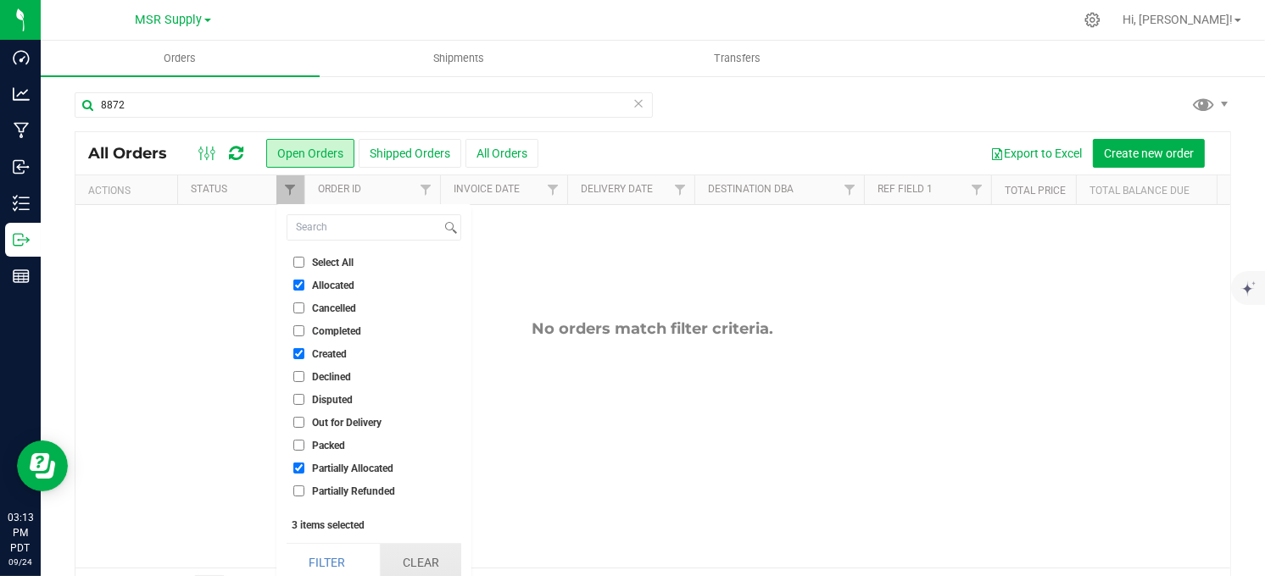
click at [384, 557] on button "Clear" at bounding box center [420, 562] width 81 height 37
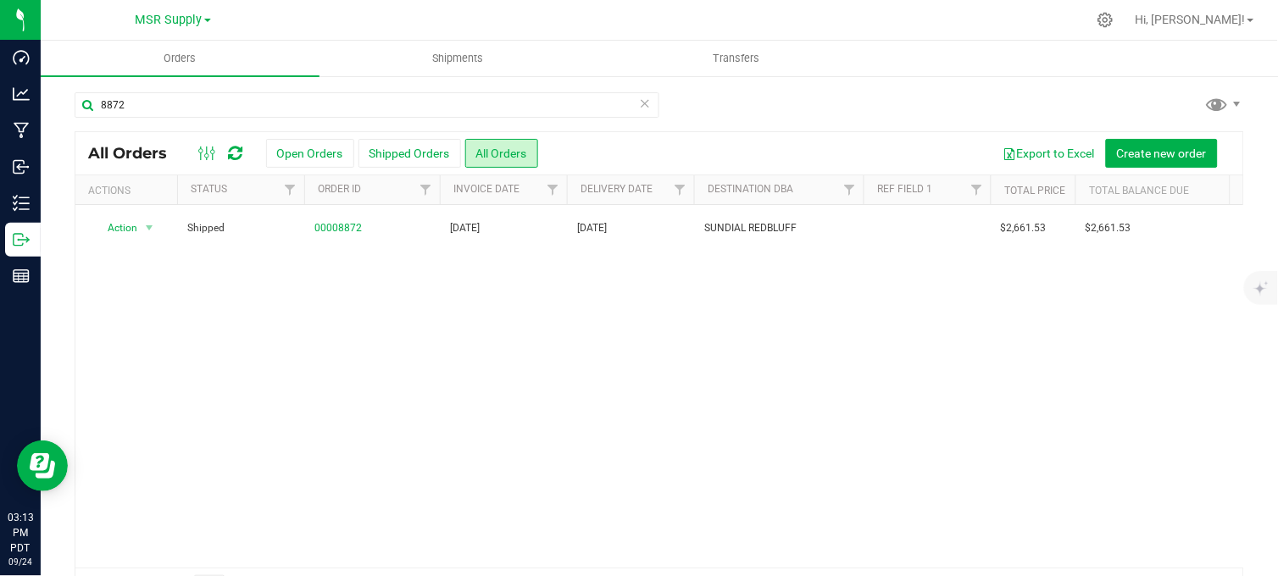
click at [763, 108] on div "8872" at bounding box center [660, 111] width 1170 height 39
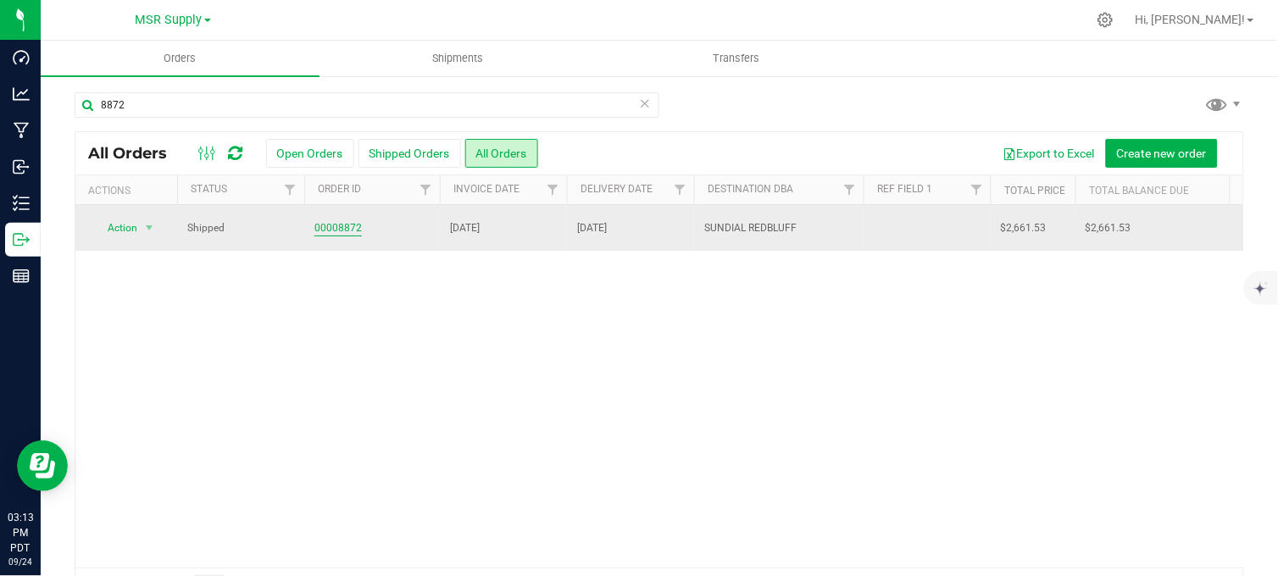
click at [336, 222] on link "00008872" at bounding box center [337, 228] width 47 height 16
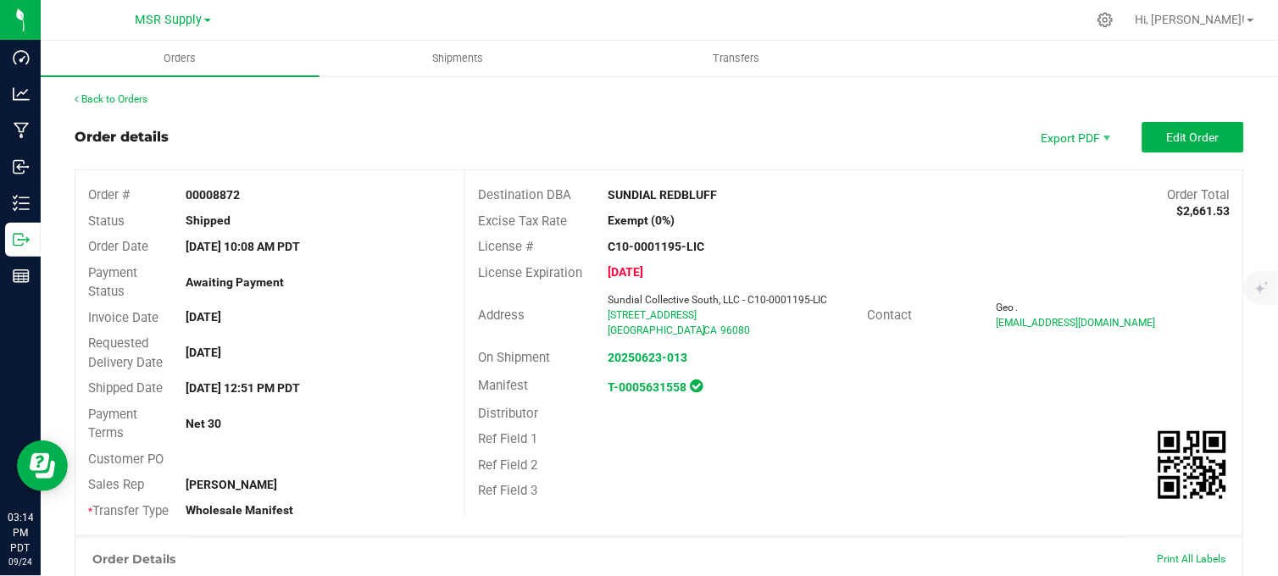
drag, startPoint x: 351, startPoint y: 117, endPoint x: 520, endPoint y: 142, distance: 171.3
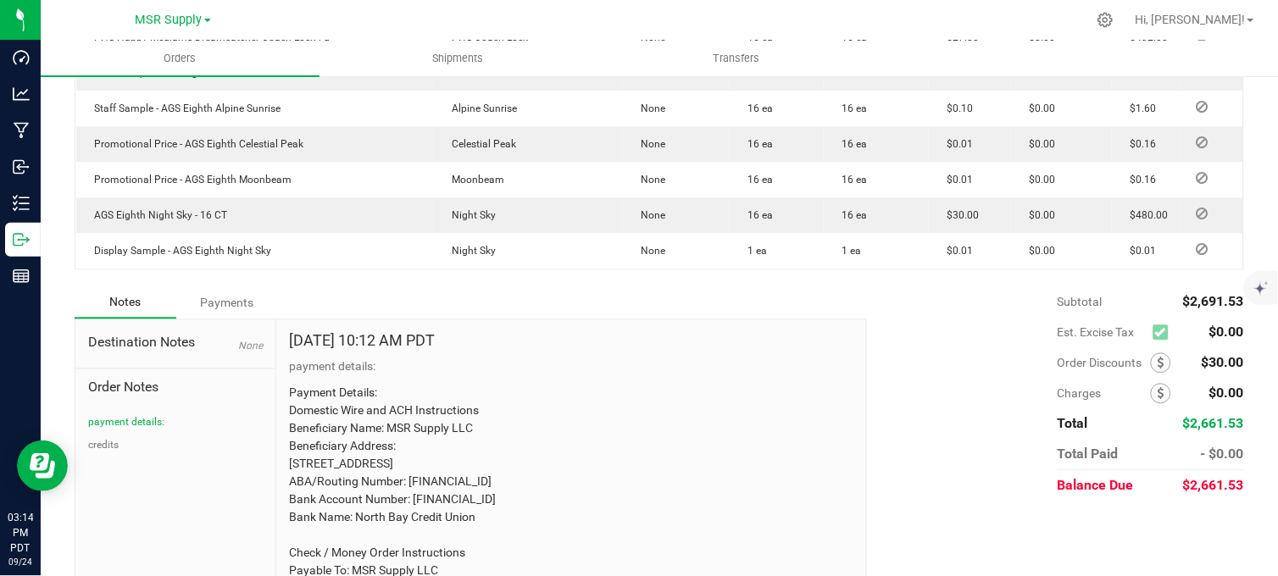
scroll to position [753, 0]
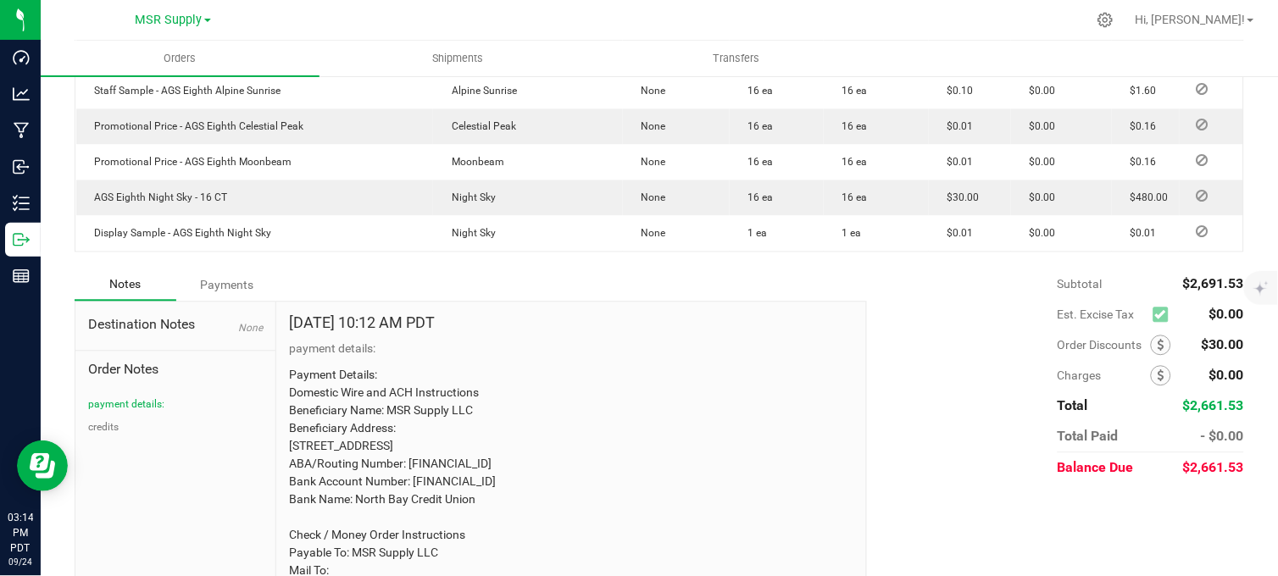
click at [871, 378] on div "Subtotal $2,691.53 Est. Excise Tax $0.00" at bounding box center [1049, 377] width 390 height 214
click at [944, 410] on div "Subtotal $2,691.53 Est. Excise Tax $0.00" at bounding box center [1049, 377] width 390 height 214
click at [1165, 300] on div "Subtotal $2,691.53" at bounding box center [1151, 285] width 186 height 31
click at [886, 334] on div "Subtotal $2,691.53 Est. Excise Tax $0.00" at bounding box center [1049, 377] width 390 height 214
drag, startPoint x: 1204, startPoint y: 365, endPoint x: 1242, endPoint y: 364, distance: 39.0
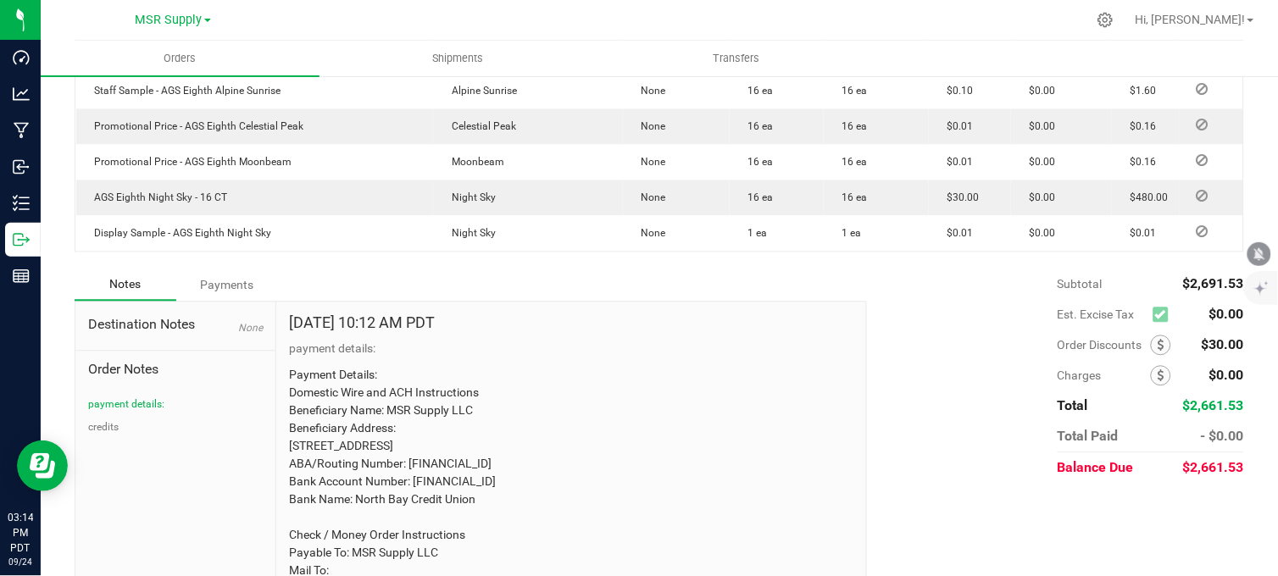
click at [1242, 364] on div "Back to Orders Order details Export PDF Edit Order Order # 00008872 Status Ship…" at bounding box center [659, 2] width 1237 height 1360
click at [943, 427] on div "Subtotal $2,691.53 Est. Excise Tax $0.00" at bounding box center [1049, 377] width 390 height 214
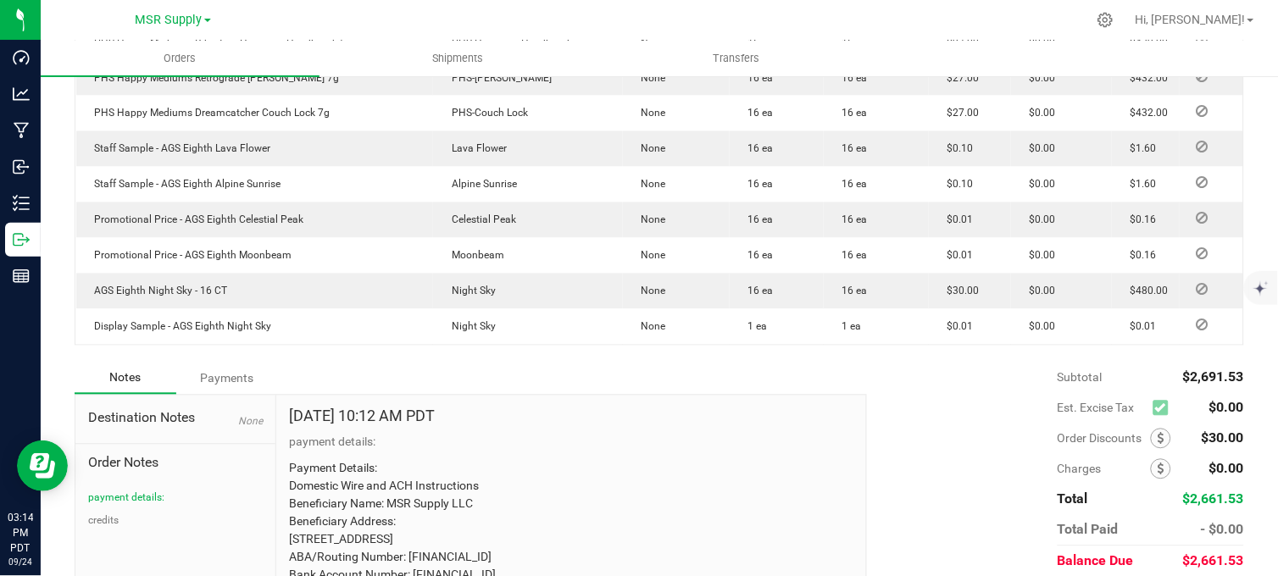
scroll to position [848, 0]
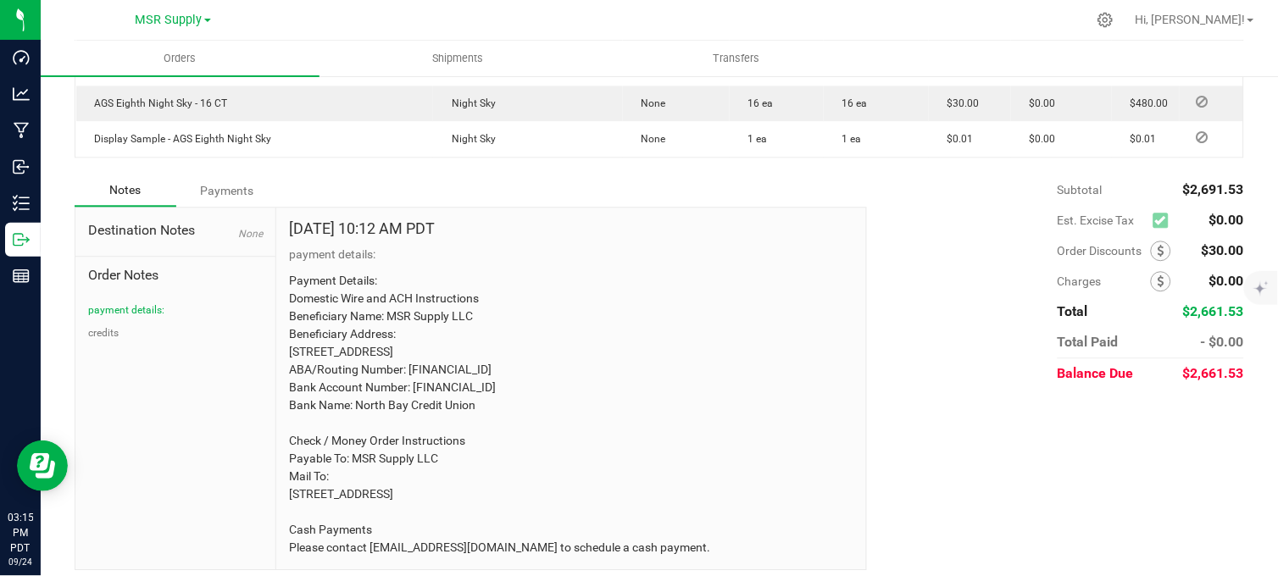
drag, startPoint x: 1167, startPoint y: 483, endPoint x: 1154, endPoint y: 486, distance: 13.2
click at [1167, 483] on div "Notes Payments Destination Notes None Order Notes payment details: credits [DAT…" at bounding box center [660, 373] width 1170 height 396
click at [363, 199] on div "Notes Payments" at bounding box center [465, 191] width 780 height 32
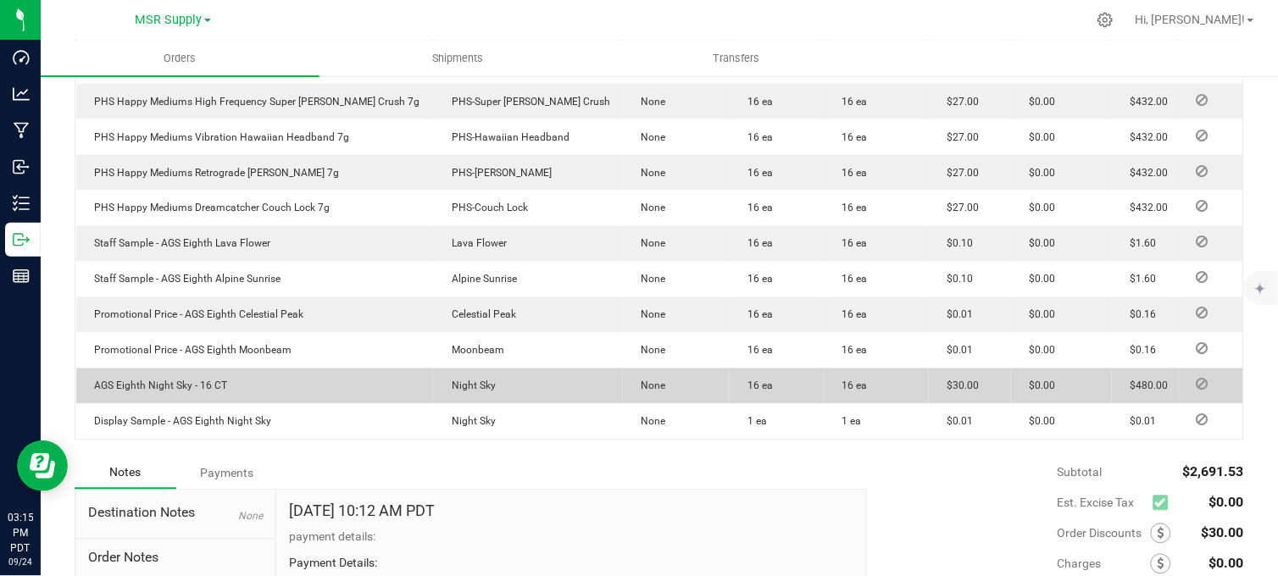
scroll to position [912, 0]
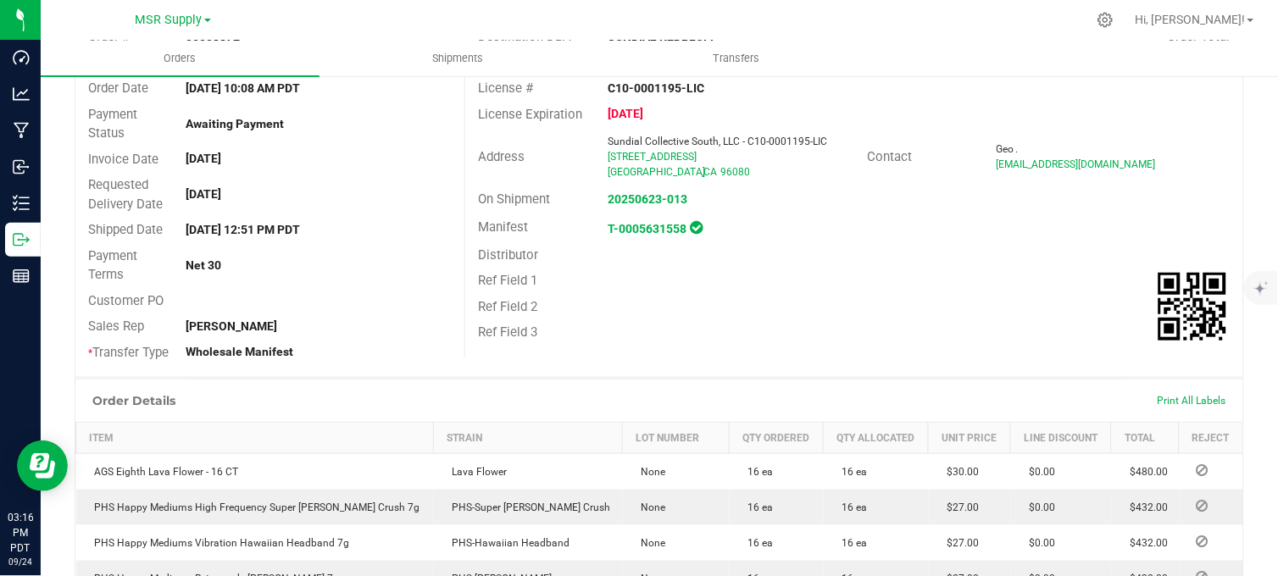
click at [954, 288] on div "Ref Field 1" at bounding box center [854, 281] width 778 height 26
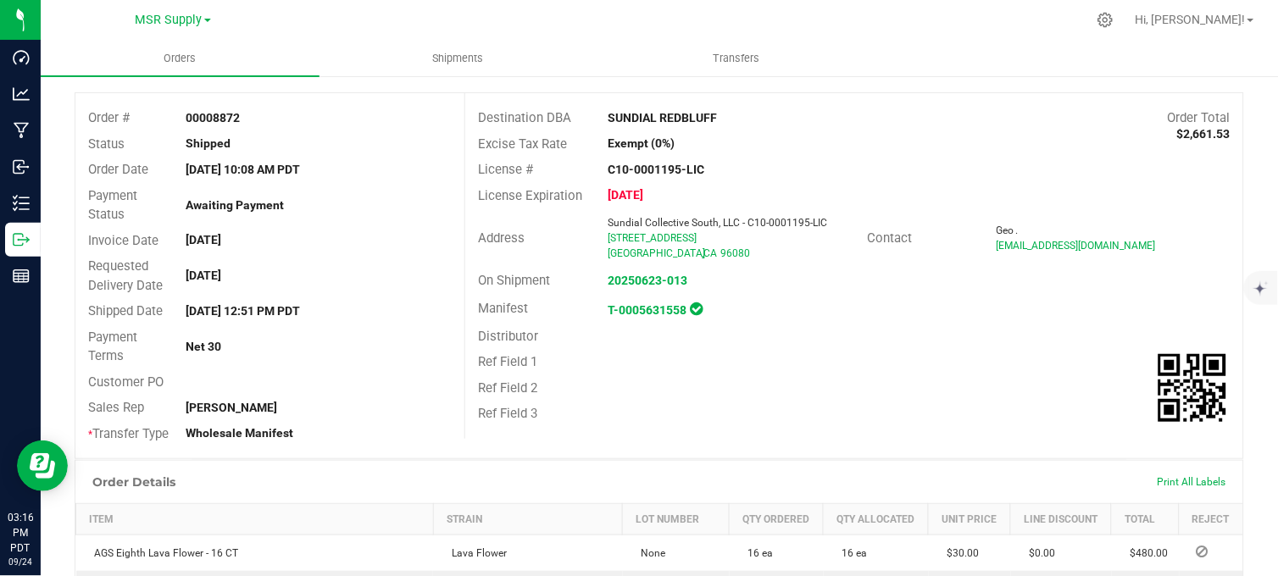
scroll to position [0, 0]
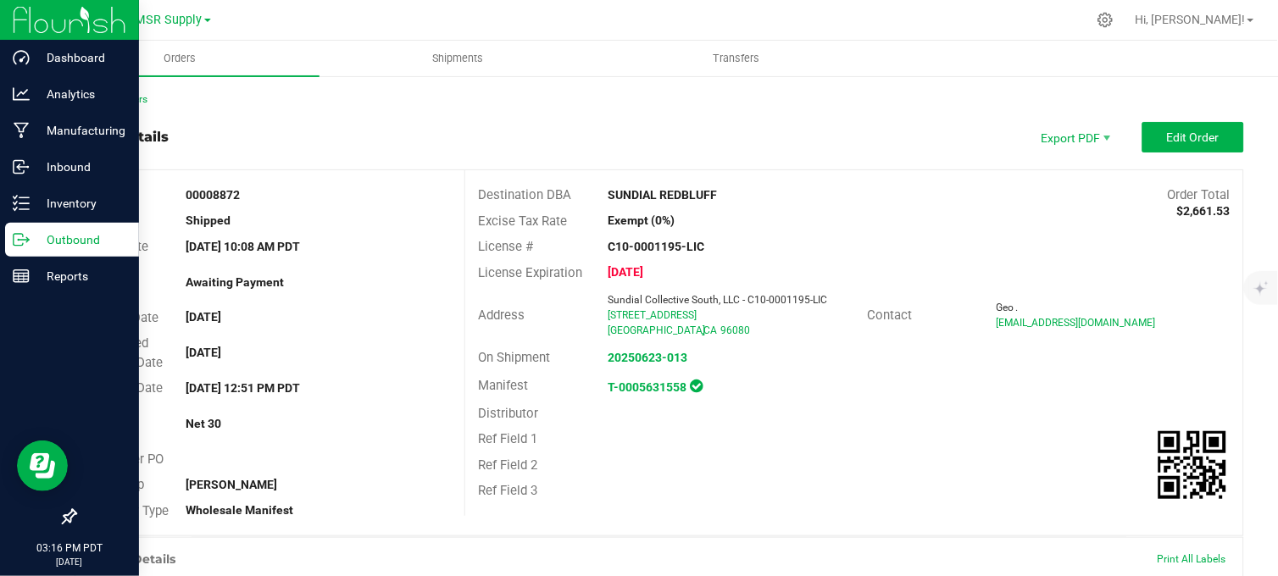
click at [56, 244] on p "Outbound" at bounding box center [81, 240] width 102 height 20
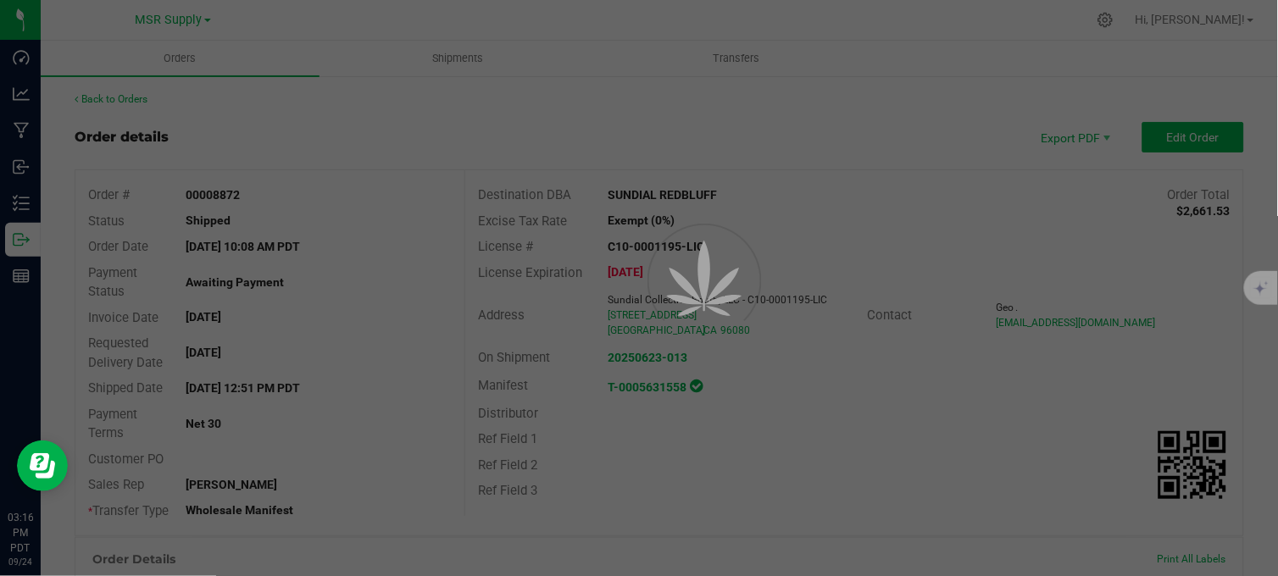
click at [620, 137] on div at bounding box center [639, 288] width 1278 height 576
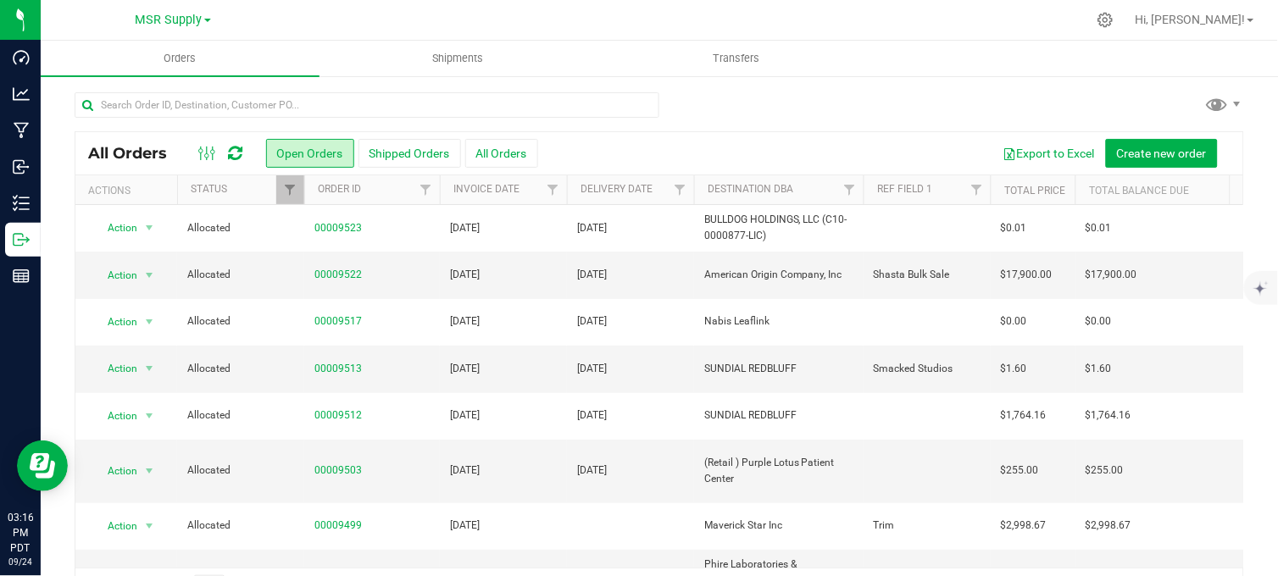
click at [764, 97] on div at bounding box center [660, 111] width 1170 height 39
drag, startPoint x: 97, startPoint y: 24, endPoint x: 146, endPoint y: 3, distance: 53.5
click at [102, 21] on div "MSR Supply MSR Supply Nabis" at bounding box center [172, 20] width 247 height 26
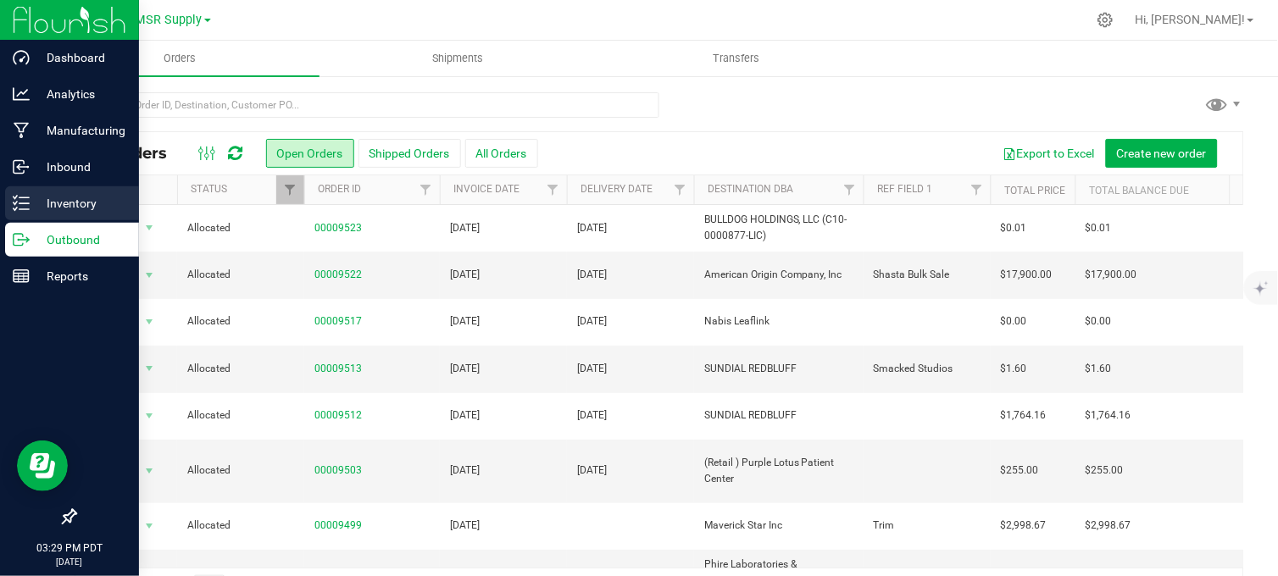
click at [35, 202] on p "Inventory" at bounding box center [81, 203] width 102 height 20
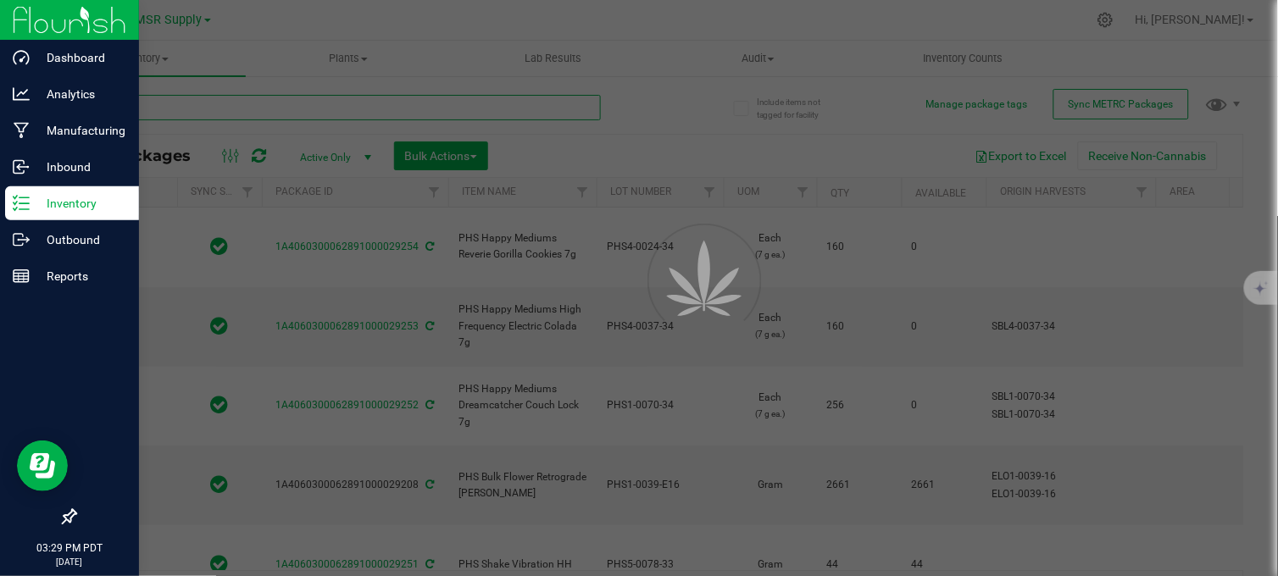
click at [250, 107] on input "text" at bounding box center [338, 107] width 526 height 25
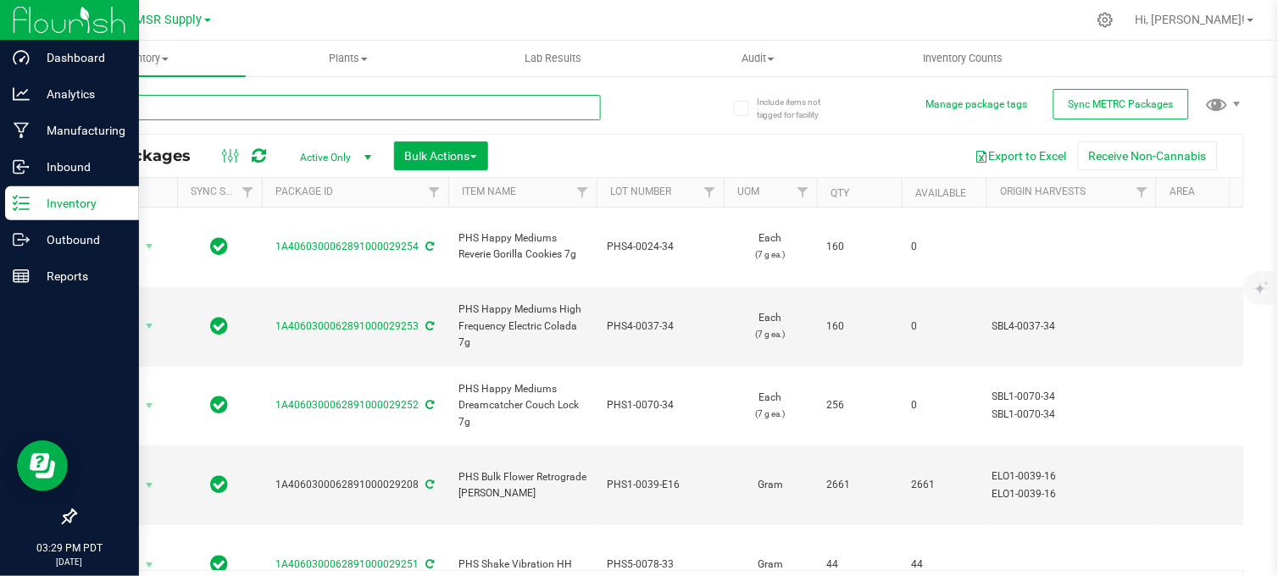
type input "a"
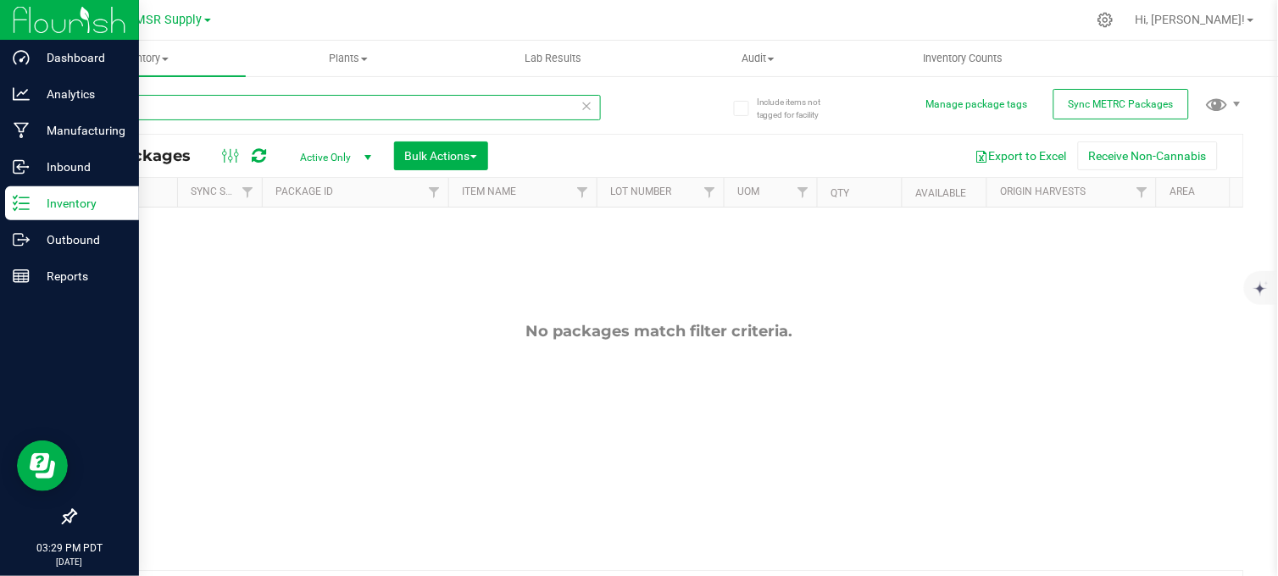
type input "1.5"
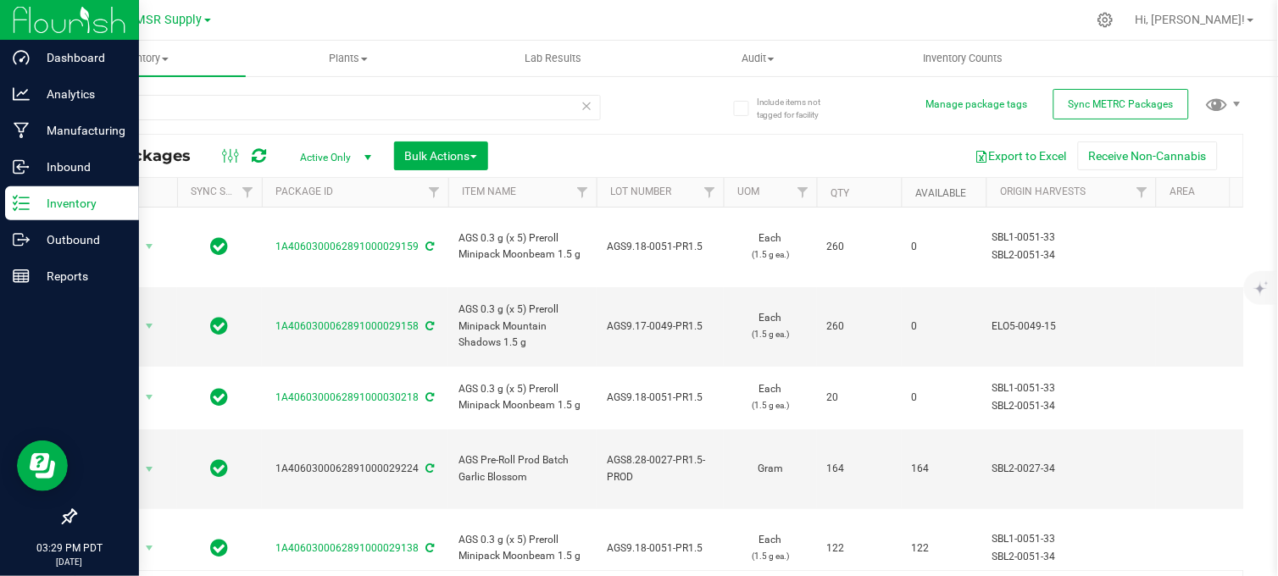
click at [943, 193] on link "Available" at bounding box center [940, 193] width 51 height 12
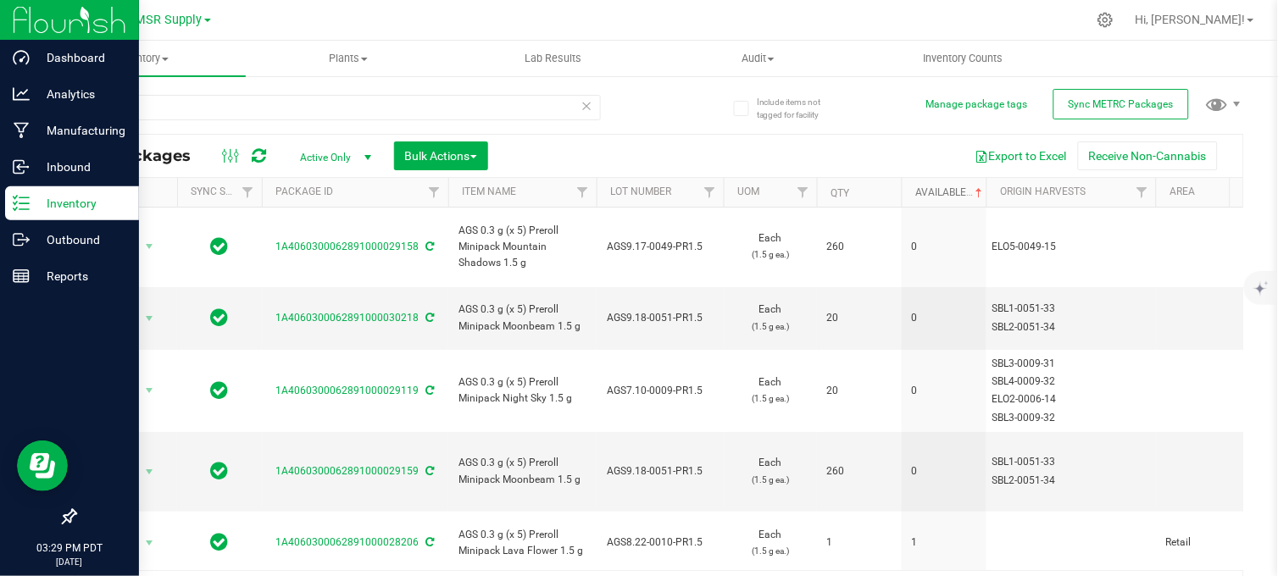
click at [942, 193] on link "Available" at bounding box center [950, 192] width 70 height 12
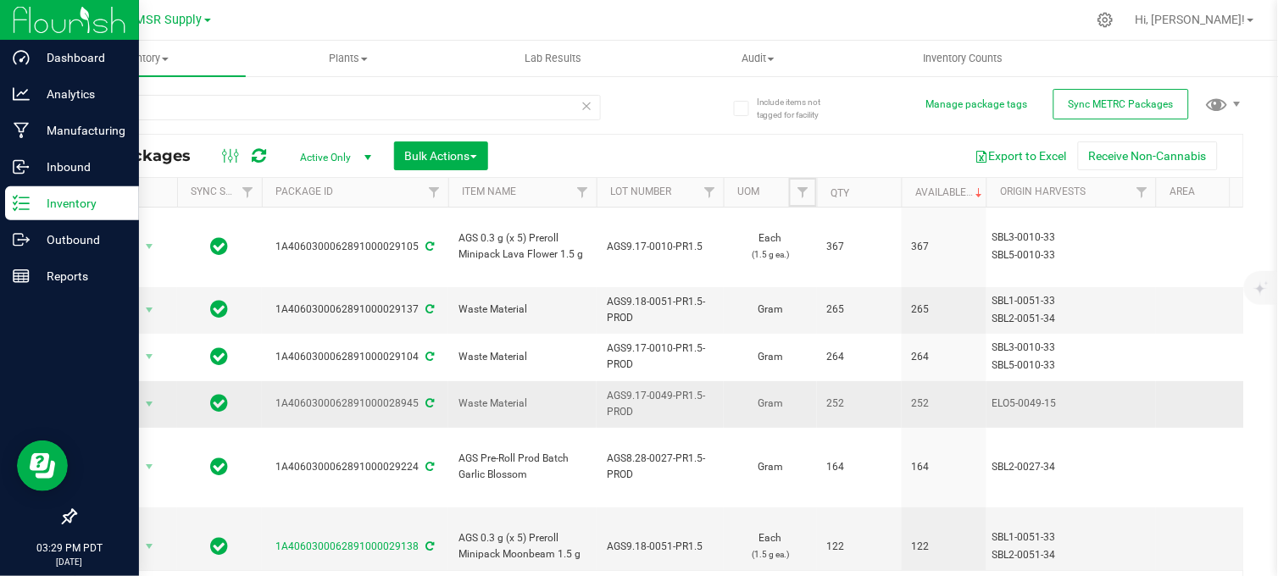
drag, startPoint x: 803, startPoint y: 198, endPoint x: 800, endPoint y: 374, distance: 175.5
click at [801, 200] on link "Filter" at bounding box center [803, 192] width 28 height 29
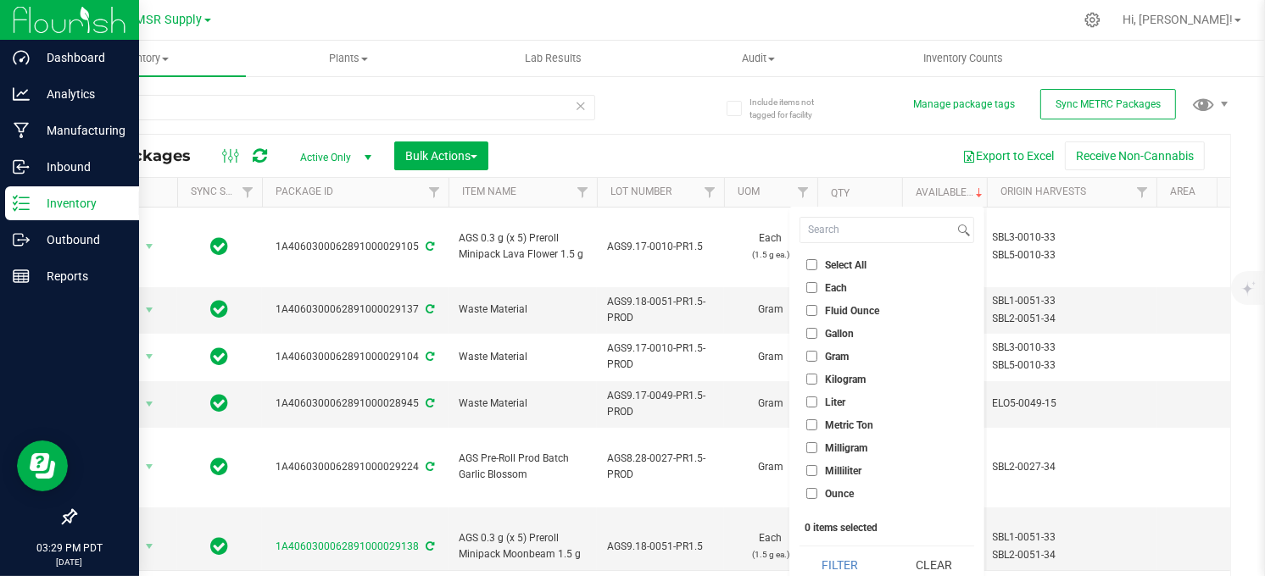
click at [812, 292] on input "Each" at bounding box center [811, 287] width 11 height 11
checkbox input "true"
click at [851, 564] on button "Filter" at bounding box center [839, 565] width 81 height 37
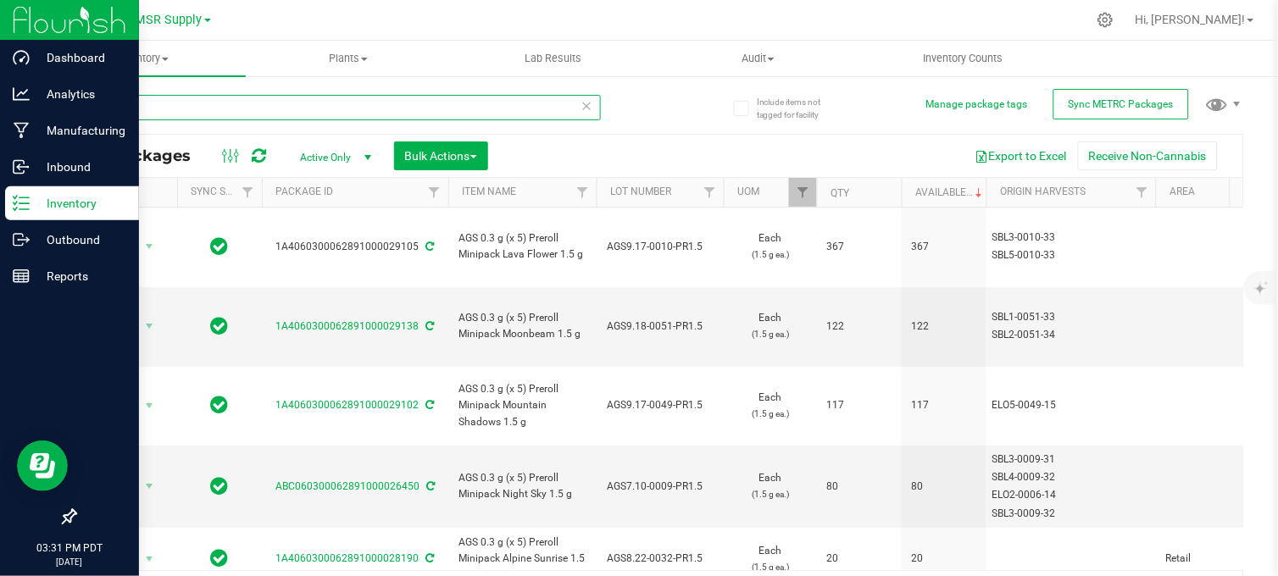
drag, startPoint x: 127, startPoint y: 110, endPoint x: 60, endPoint y: 113, distance: 67.0
click at [60, 113] on div "Include items not tagged for facility Manage package tags Sync METRC Packages 1…" at bounding box center [659, 333] width 1237 height 517
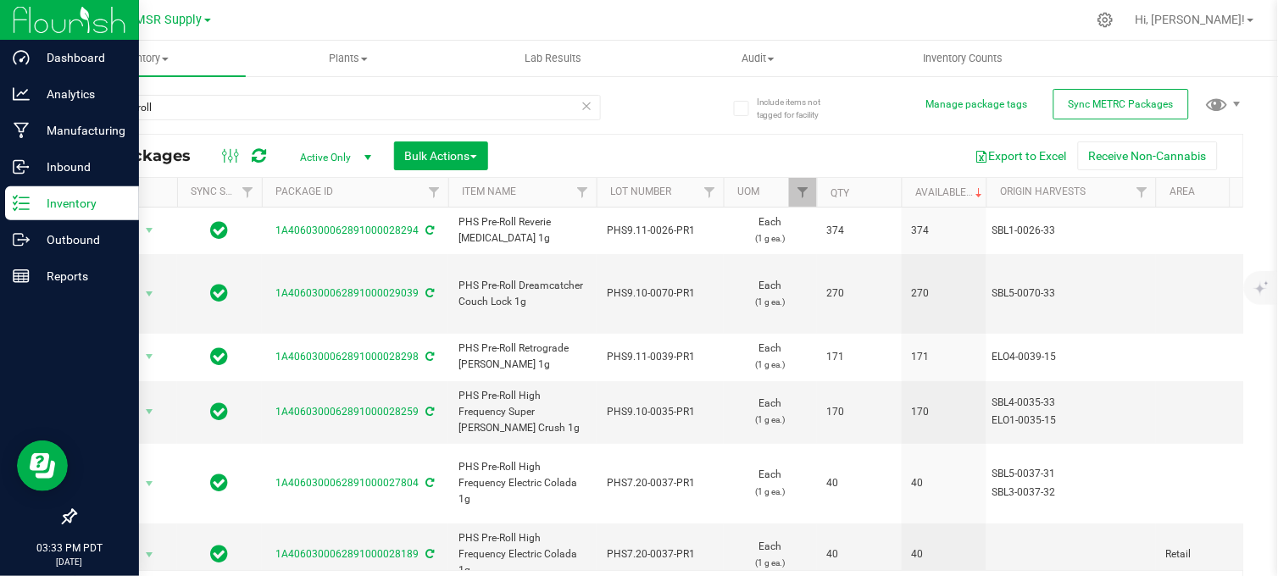
click at [625, 96] on div "phs pre-roll" at bounding box center [367, 107] width 585 height 54
click at [86, 27] on div "MSR Supply MSR Supply Nabis" at bounding box center [172, 20] width 247 height 26
click at [161, 112] on input "phs pre-roll" at bounding box center [338, 107] width 526 height 25
type input "p"
type input "jars"
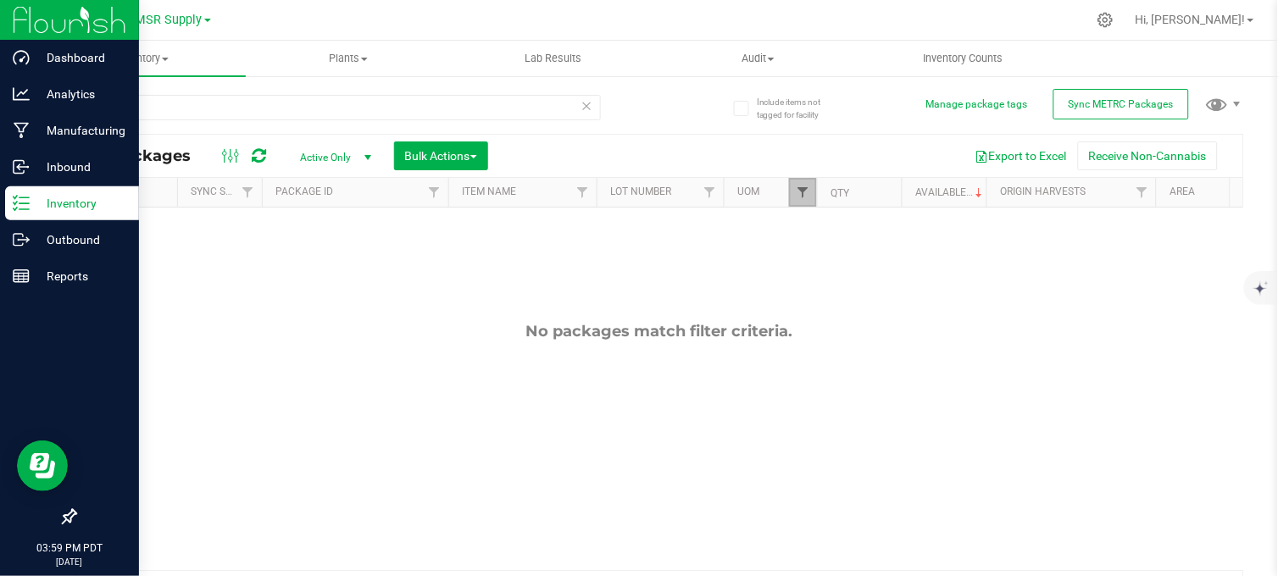
click at [805, 193] on span "Filter" at bounding box center [803, 193] width 14 height 14
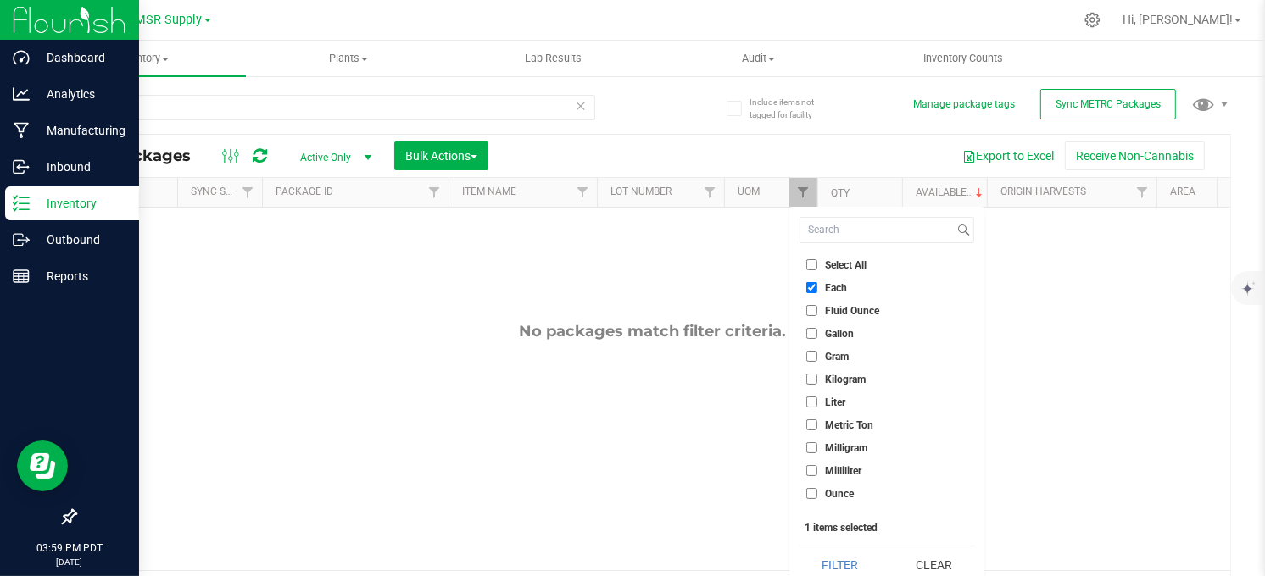
click at [815, 288] on input "Each" at bounding box center [811, 287] width 11 height 11
checkbox input "false"
click at [942, 560] on button "Clear" at bounding box center [932, 565] width 81 height 37
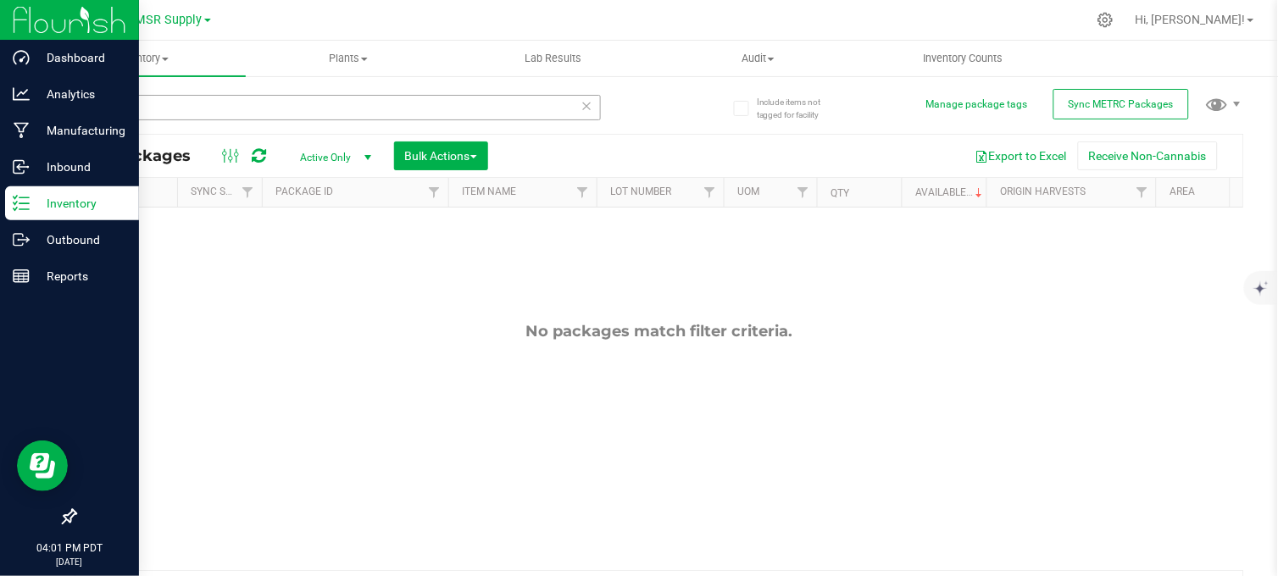
drag, startPoint x: 123, startPoint y: 107, endPoint x: 88, endPoint y: 112, distance: 35.1
click at [77, 113] on div "jars" at bounding box center [367, 107] width 585 height 54
drag, startPoint x: 144, startPoint y: 111, endPoint x: 64, endPoint y: 111, distance: 79.7
click at [65, 112] on div "Include items not tagged for facility Manage package tags Sync METRC Packages j…" at bounding box center [659, 333] width 1237 height 517
type input "phs pre-roll"
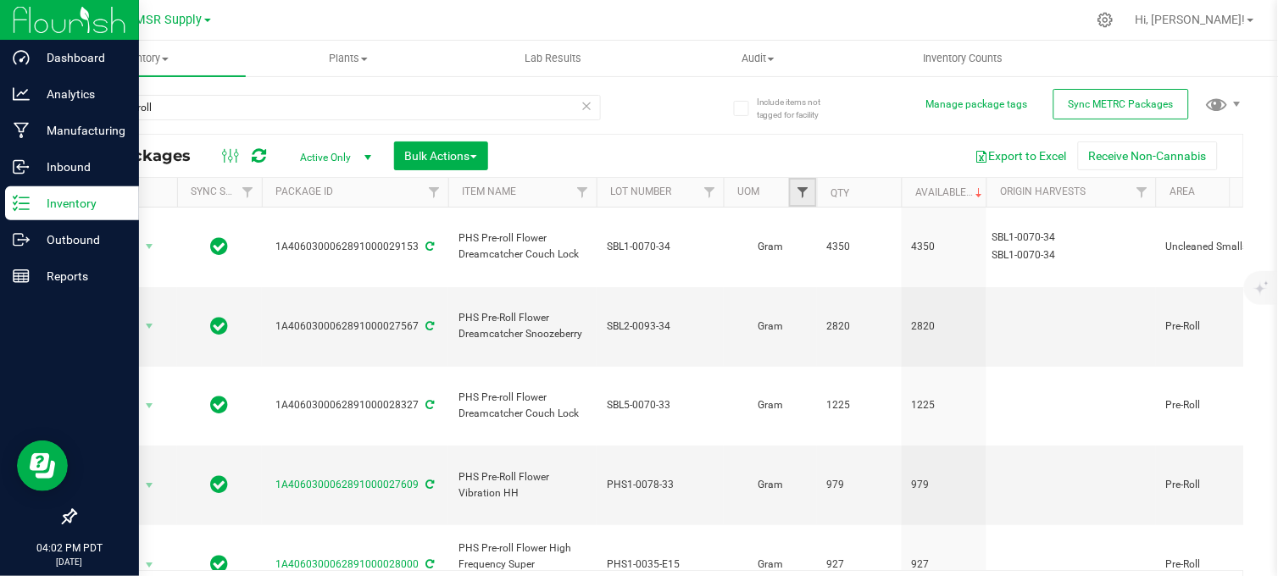
click at [798, 196] on span "Filter" at bounding box center [803, 193] width 14 height 14
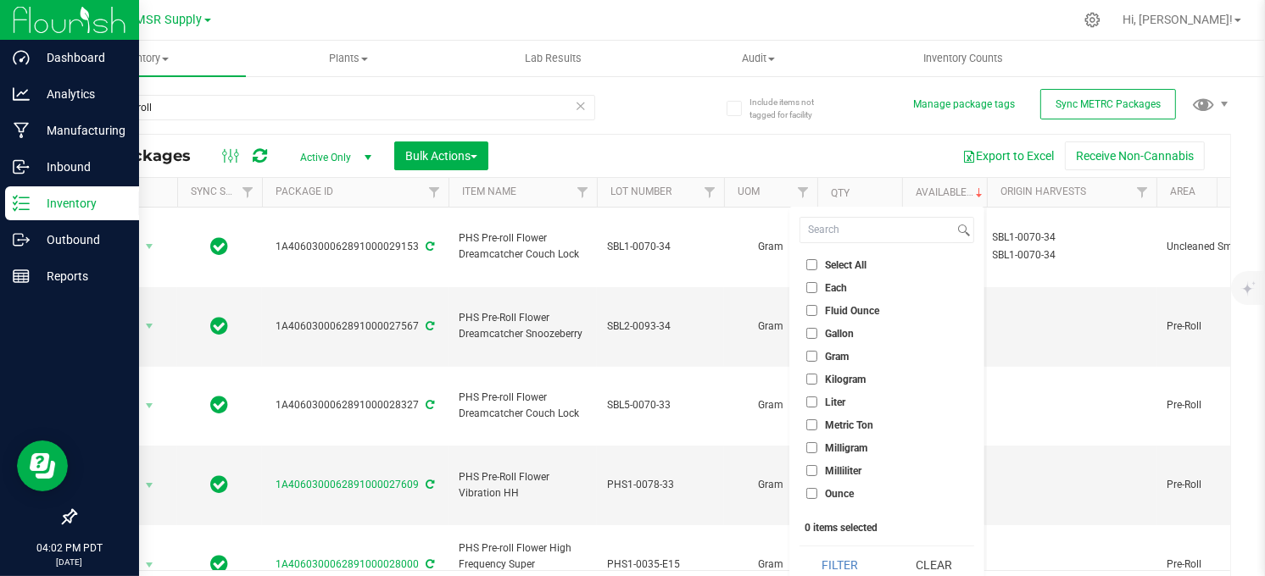
click at [809, 286] on input "Each" at bounding box center [811, 287] width 11 height 11
checkbox input "true"
drag, startPoint x: 862, startPoint y: 566, endPoint x: 743, endPoint y: 75, distance: 505.7
click at [863, 565] on button "Filter" at bounding box center [839, 565] width 81 height 37
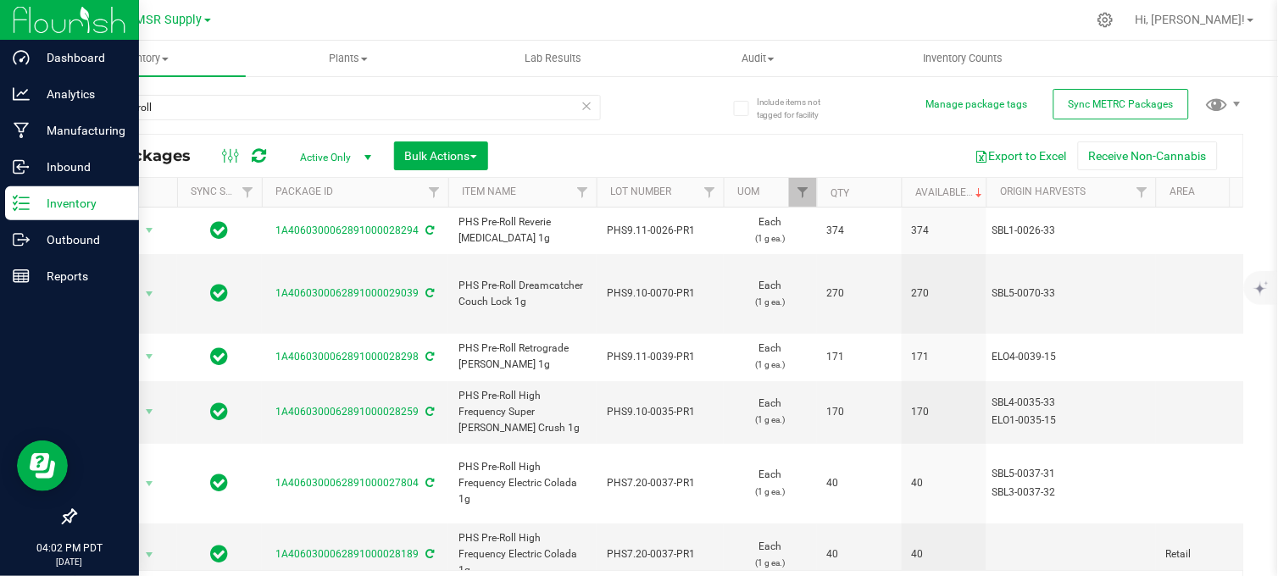
click at [683, 108] on div "phs pre-roll All Packages Active Only Active Only Lab Samples Locked All Extern…" at bounding box center [660, 345] width 1170 height 533
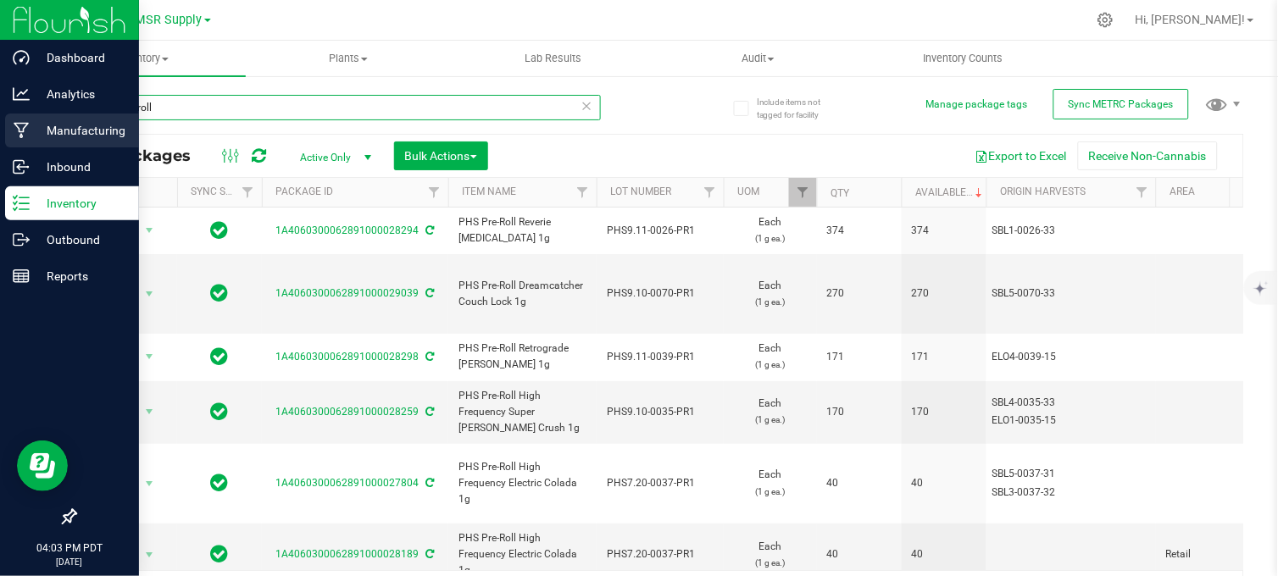
drag, startPoint x: 42, startPoint y: 115, endPoint x: 22, endPoint y: 115, distance: 20.3
click at [22, 115] on div "Dashboard Analytics Manufacturing Inbound Inventory Outbound Reports 04:03 PM P…" at bounding box center [639, 288] width 1278 height 576
type input "1.5"
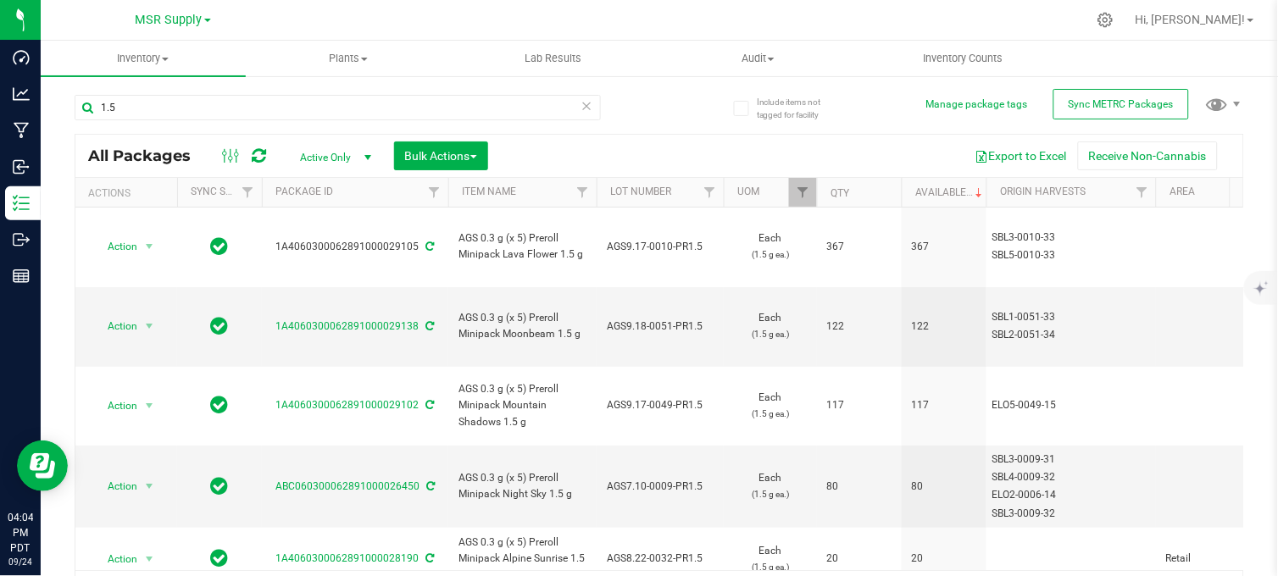
click at [698, 88] on div "1.5 All Packages Active Only Active Only Lab Samples Locked All External Intern…" at bounding box center [660, 345] width 1170 height 533
click at [277, 20] on div "MSR Supply MSR Supply Nabis" at bounding box center [172, 20] width 247 height 26
